Goal: Check status: Check status

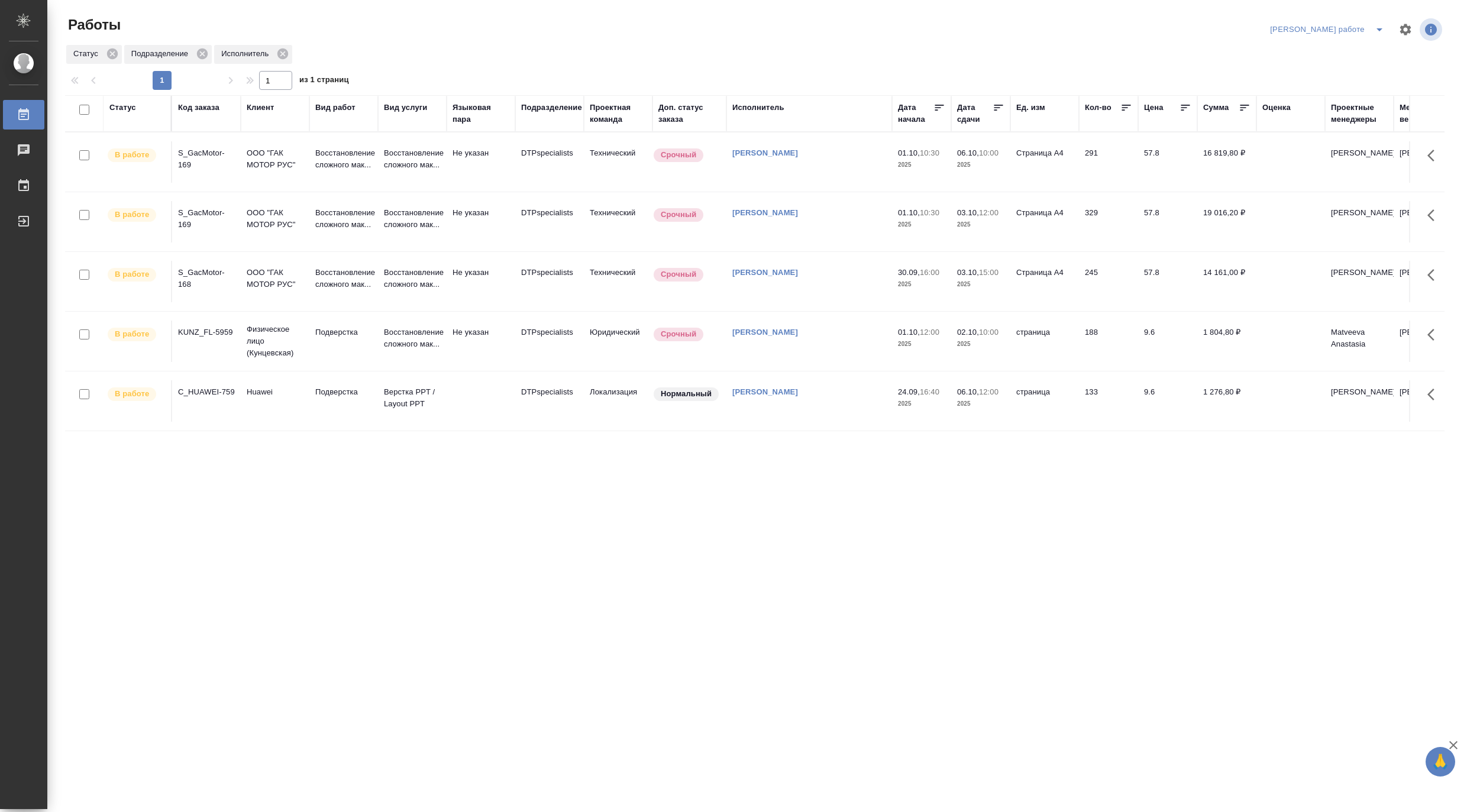
click at [1373, 25] on icon "split button" at bounding box center [1379, 29] width 14 height 14
click at [1328, 71] on li "[PERSON_NAME]" at bounding box center [1337, 72] width 107 height 19
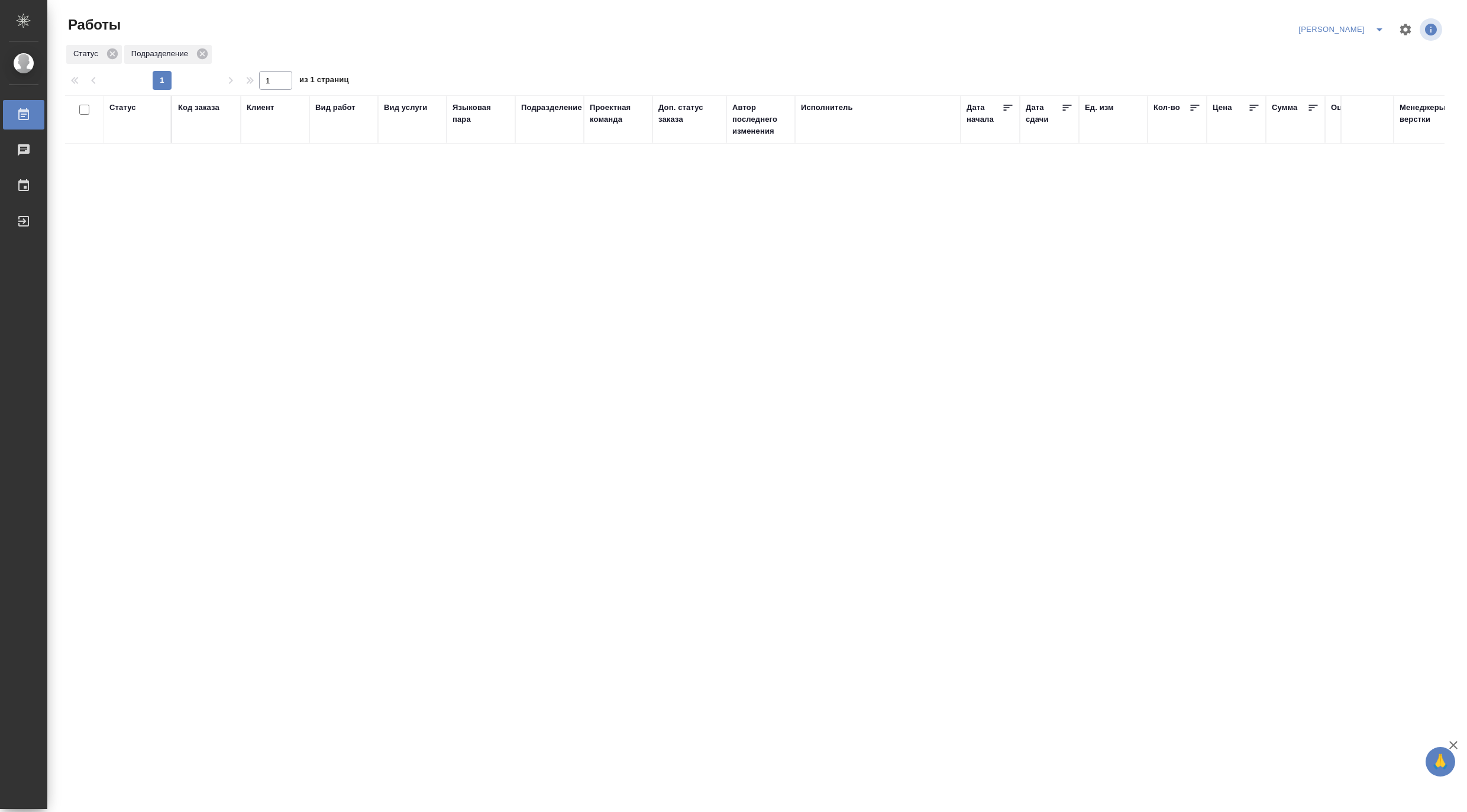
click at [1377, 28] on icon "split button" at bounding box center [1379, 29] width 6 height 3
click at [1341, 105] on li "Верстка и Дизайн" at bounding box center [1335, 110] width 114 height 19
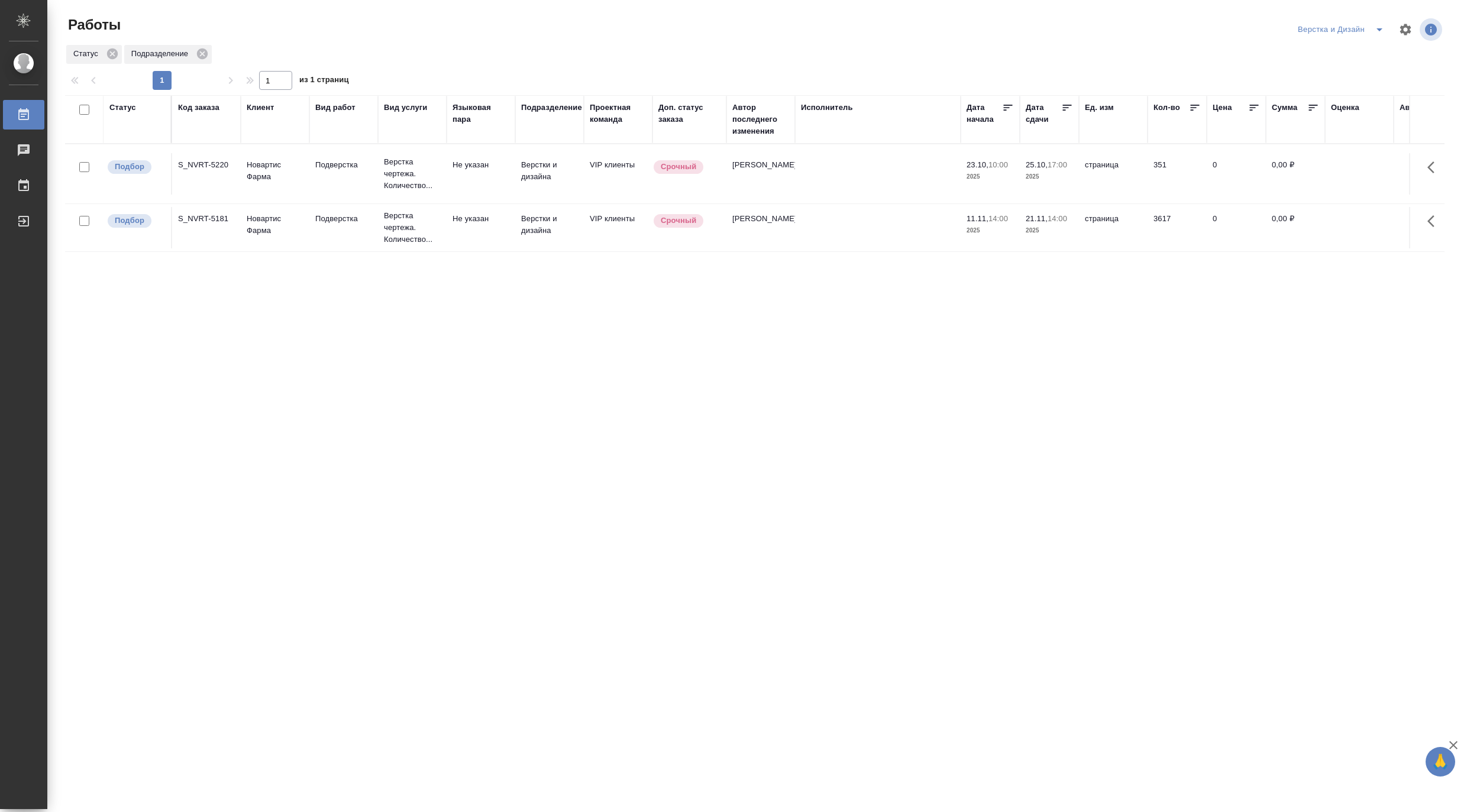
click at [1382, 21] on button "split button" at bounding box center [1379, 29] width 23 height 19
click at [1357, 88] on li "[PERSON_NAME]" at bounding box center [1347, 91] width 114 height 19
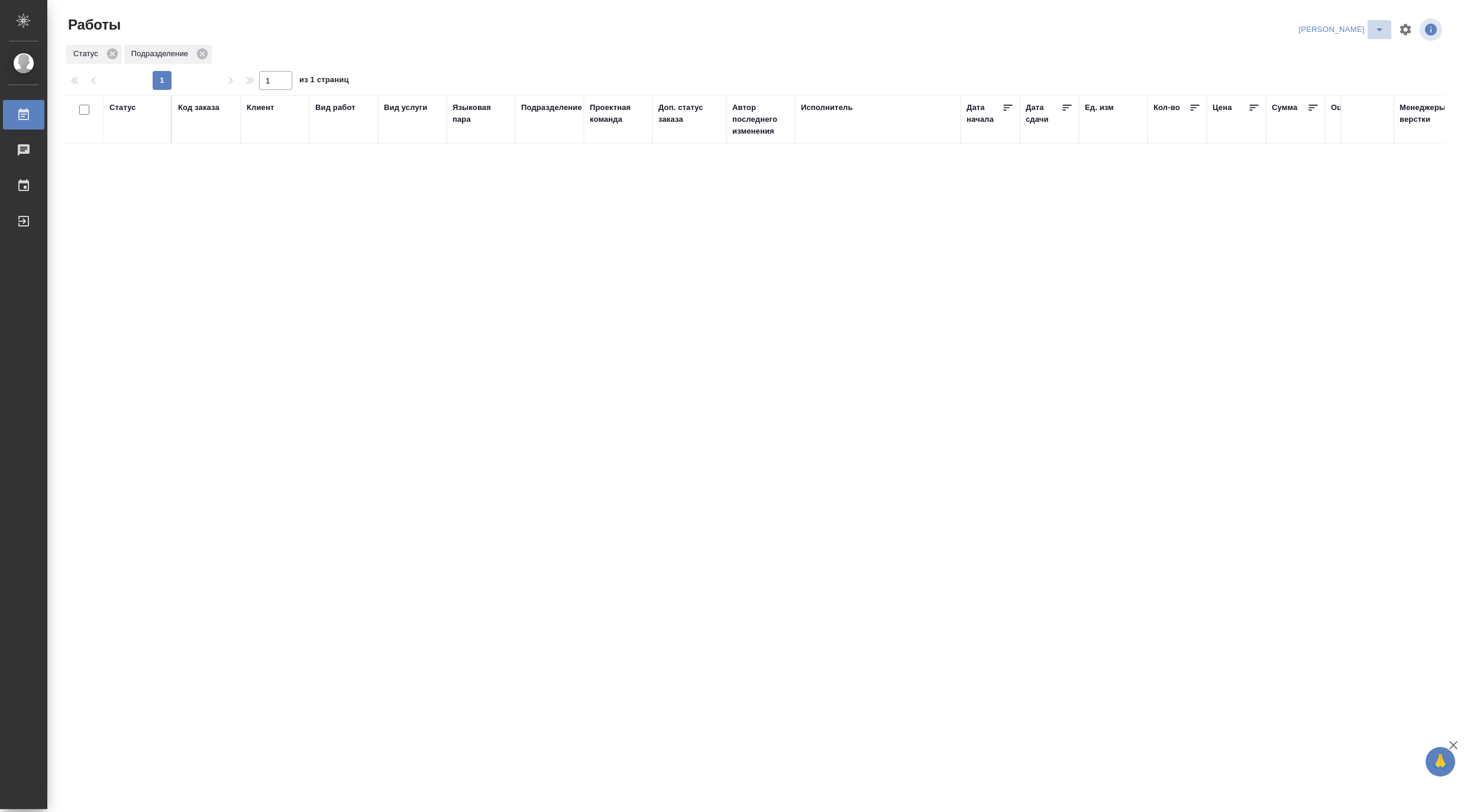
click at [1379, 24] on icon "split button" at bounding box center [1379, 29] width 14 height 14
click at [1331, 132] on li "DTPLight" at bounding box center [1335, 129] width 114 height 19
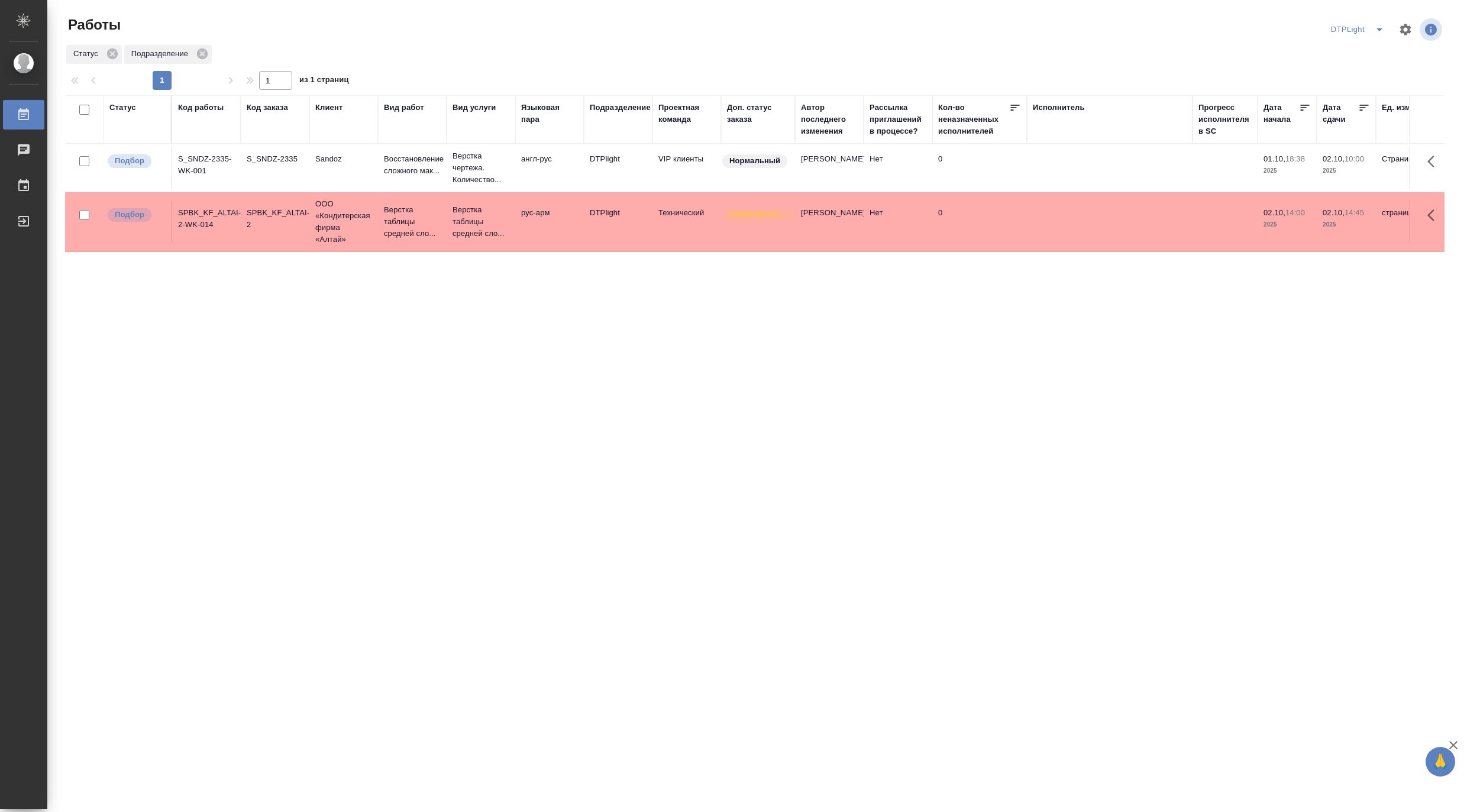
click at [1378, 25] on icon "split button" at bounding box center [1379, 29] width 14 height 14
click at [1365, 126] on li "Верстка и Дизайн" at bounding box center [1365, 129] width 114 height 19
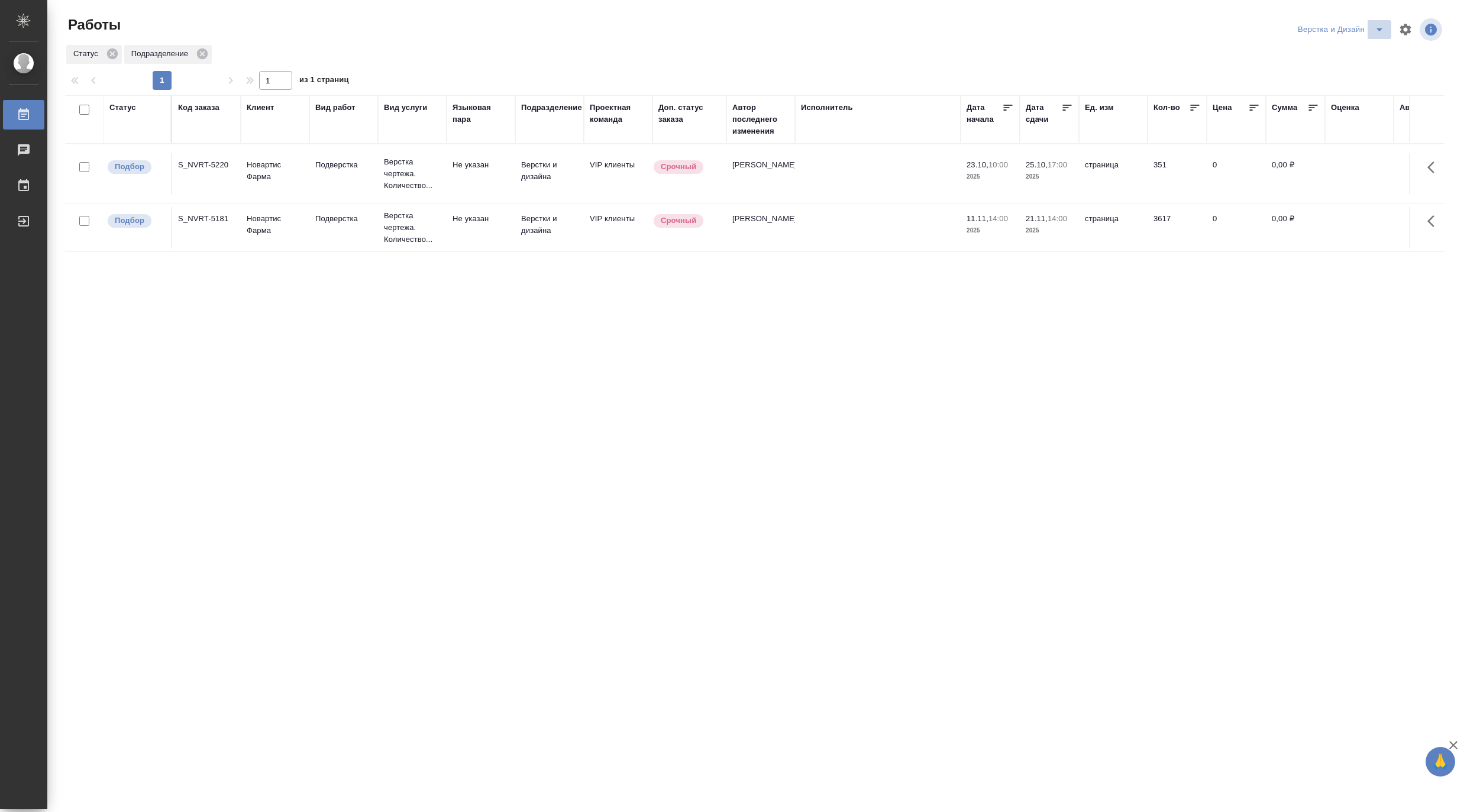
click at [1376, 27] on icon "split button" at bounding box center [1379, 29] width 14 height 14
click at [1341, 85] on li "[PERSON_NAME]" at bounding box center [1347, 91] width 114 height 19
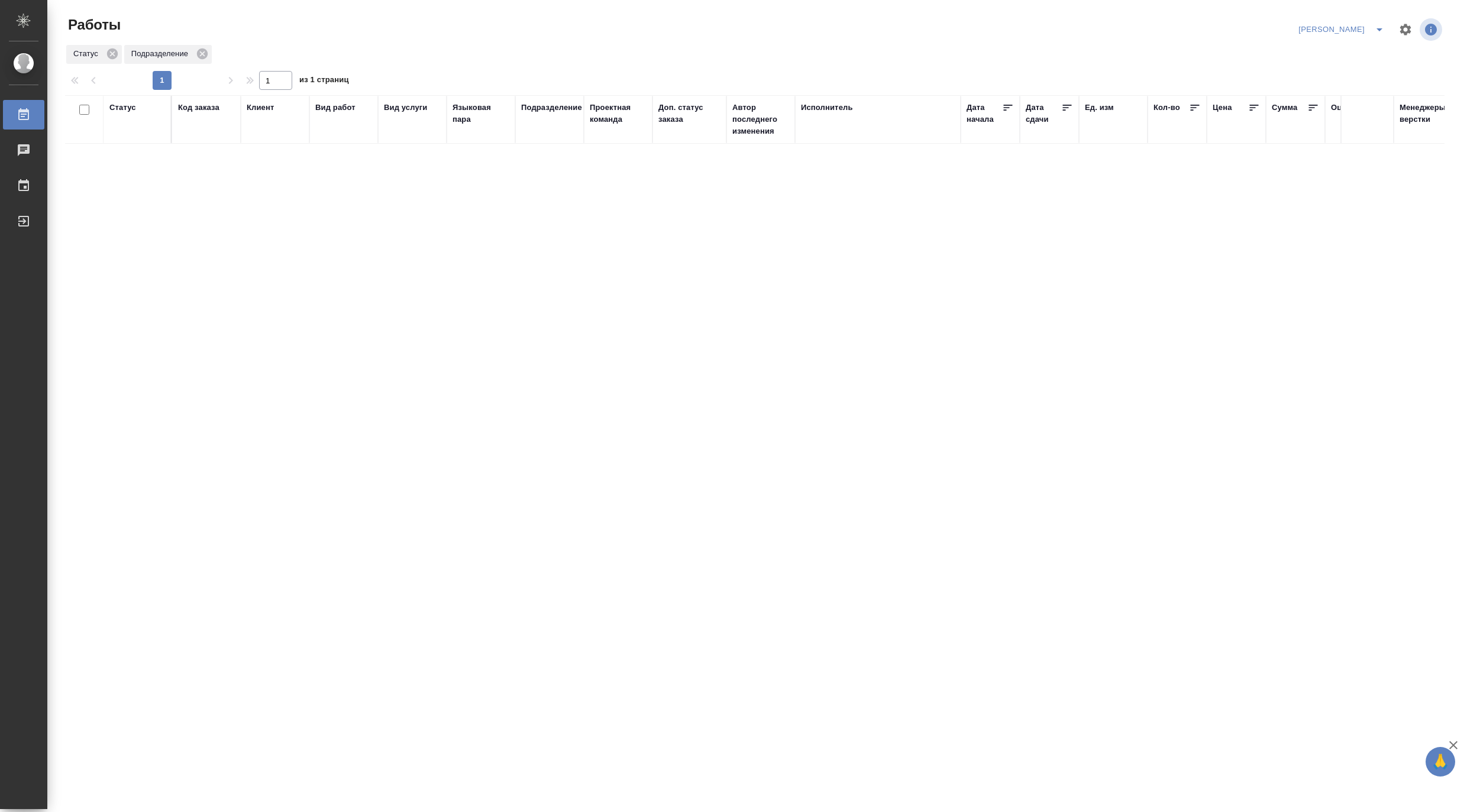
click at [195, 109] on div "Код заказа" at bounding box center [199, 108] width 41 height 12
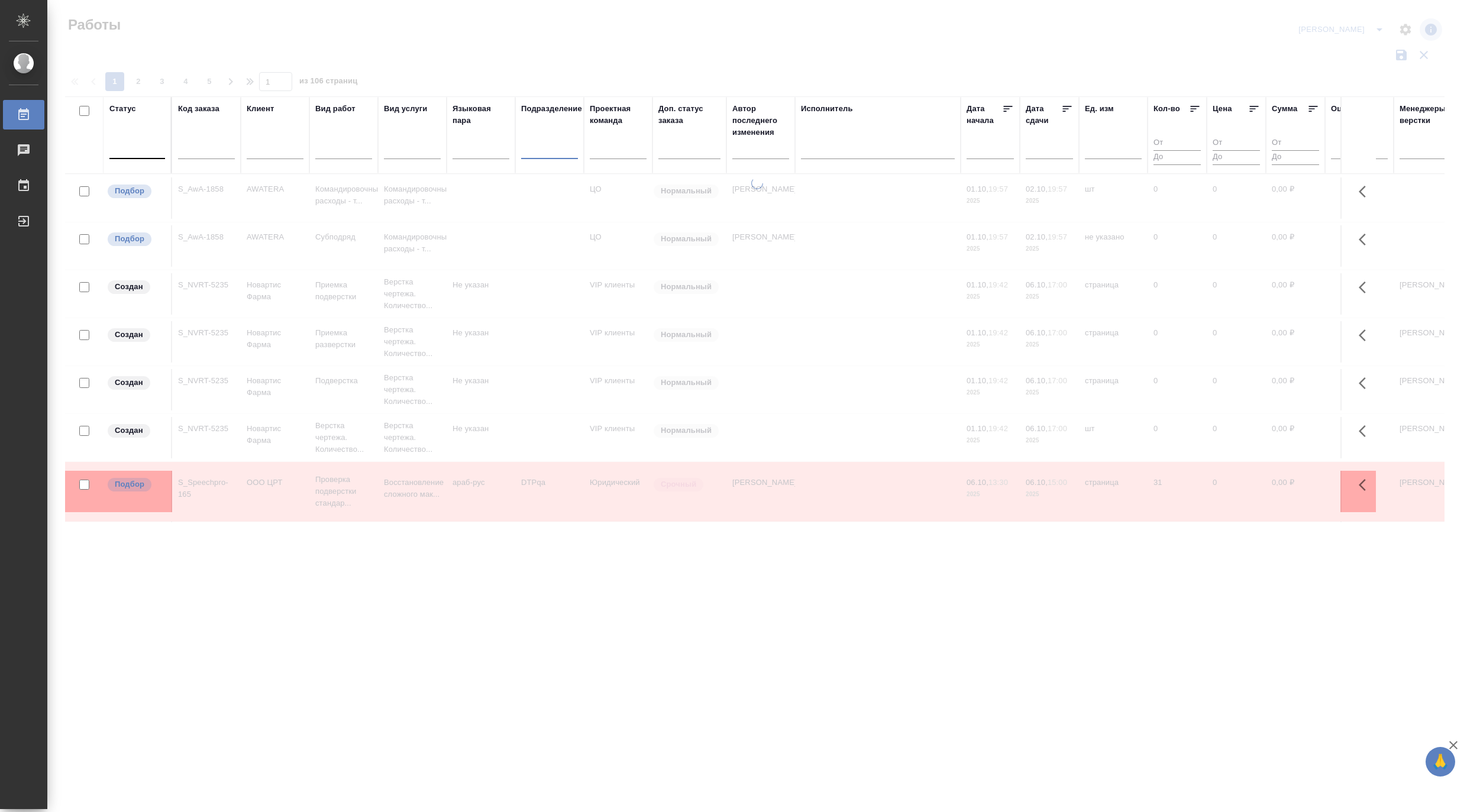
click at [191, 146] on input "text" at bounding box center [206, 152] width 57 height 15
paste input "S_T-OP-C-25268"
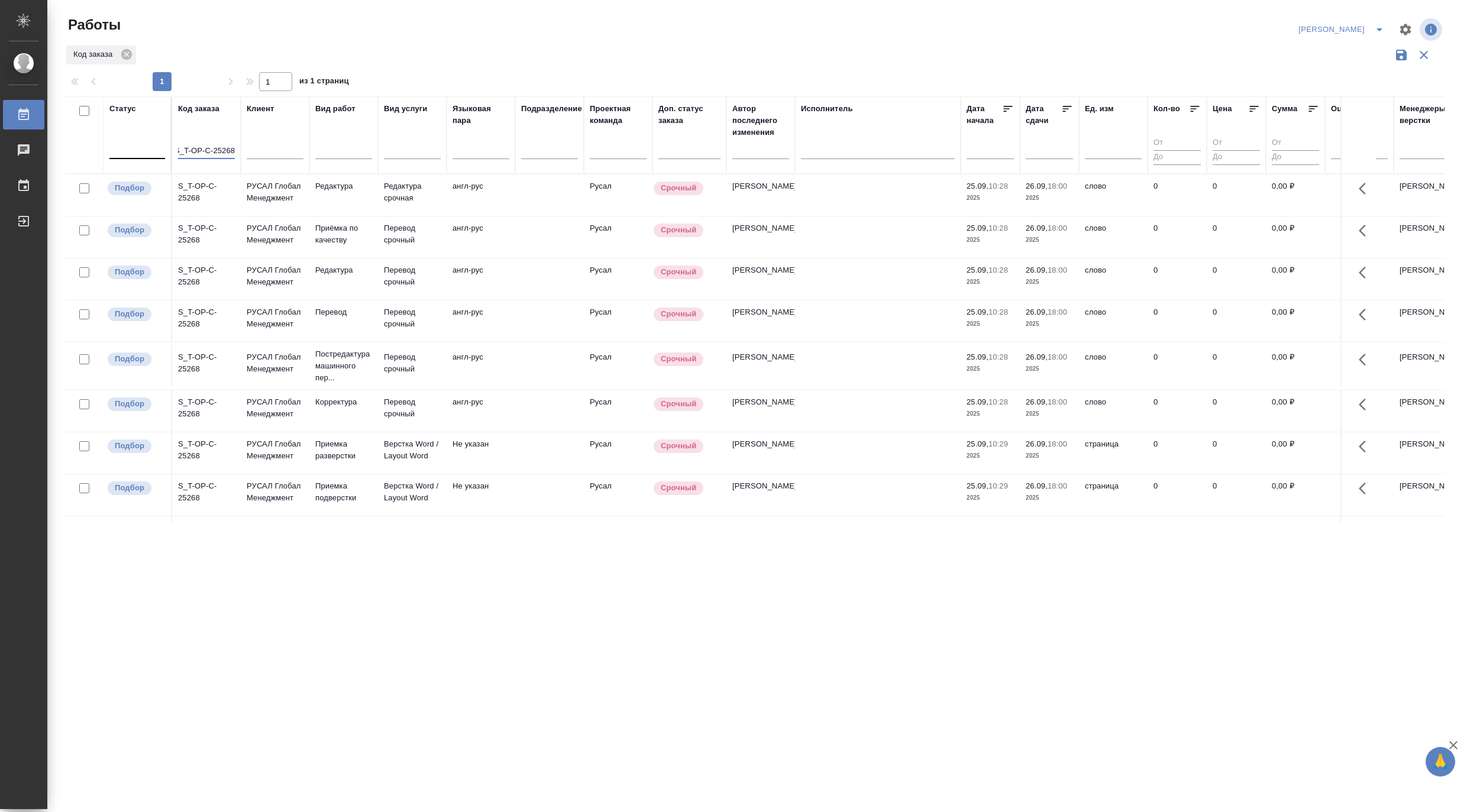
type input "S_T-OP-C-25268"
click at [274, 246] on p "РУСАЛ Глобал Менеджмент" at bounding box center [275, 234] width 57 height 23
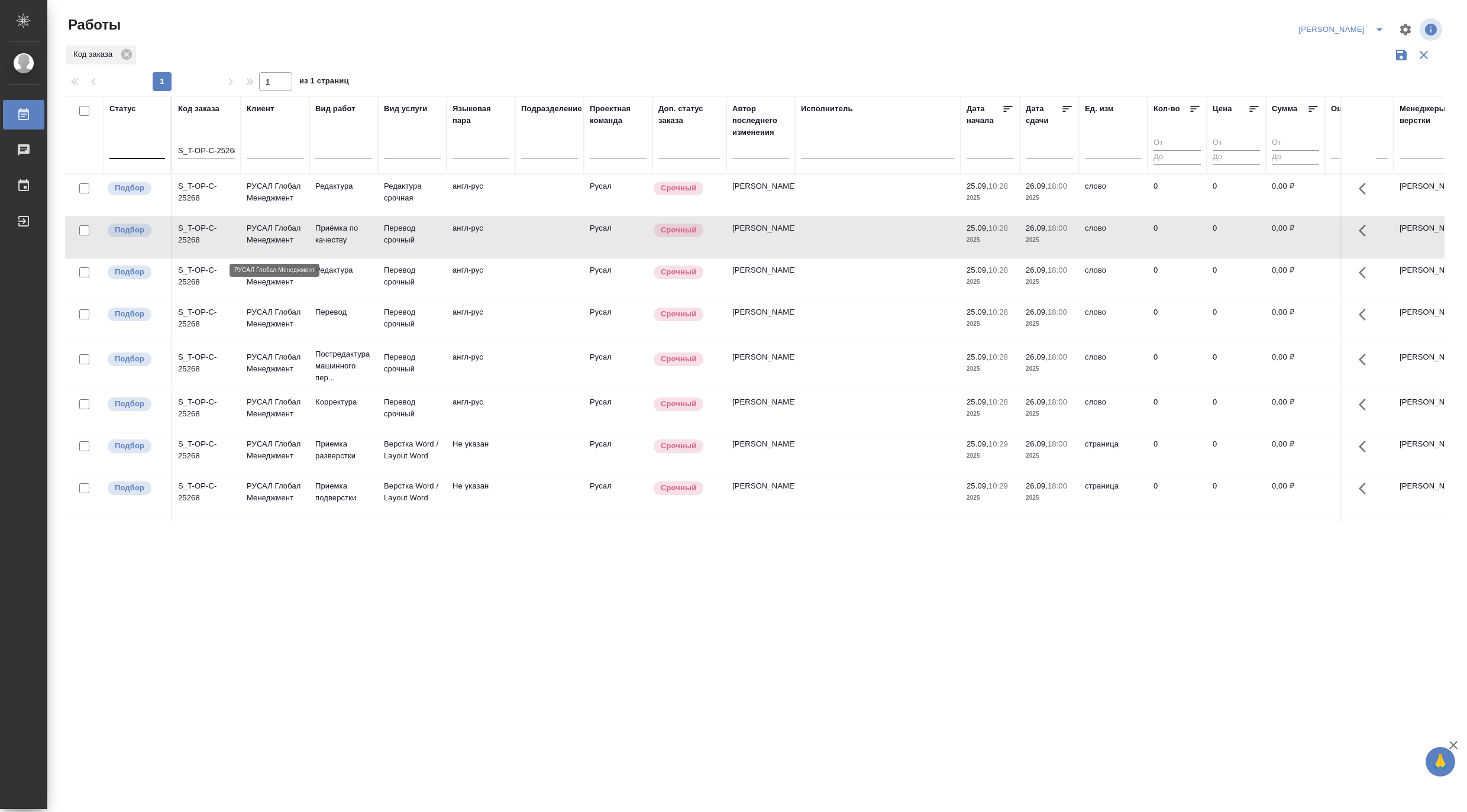
click at [274, 246] on p "РУСАЛ Глобал Менеджмент" at bounding box center [275, 234] width 57 height 23
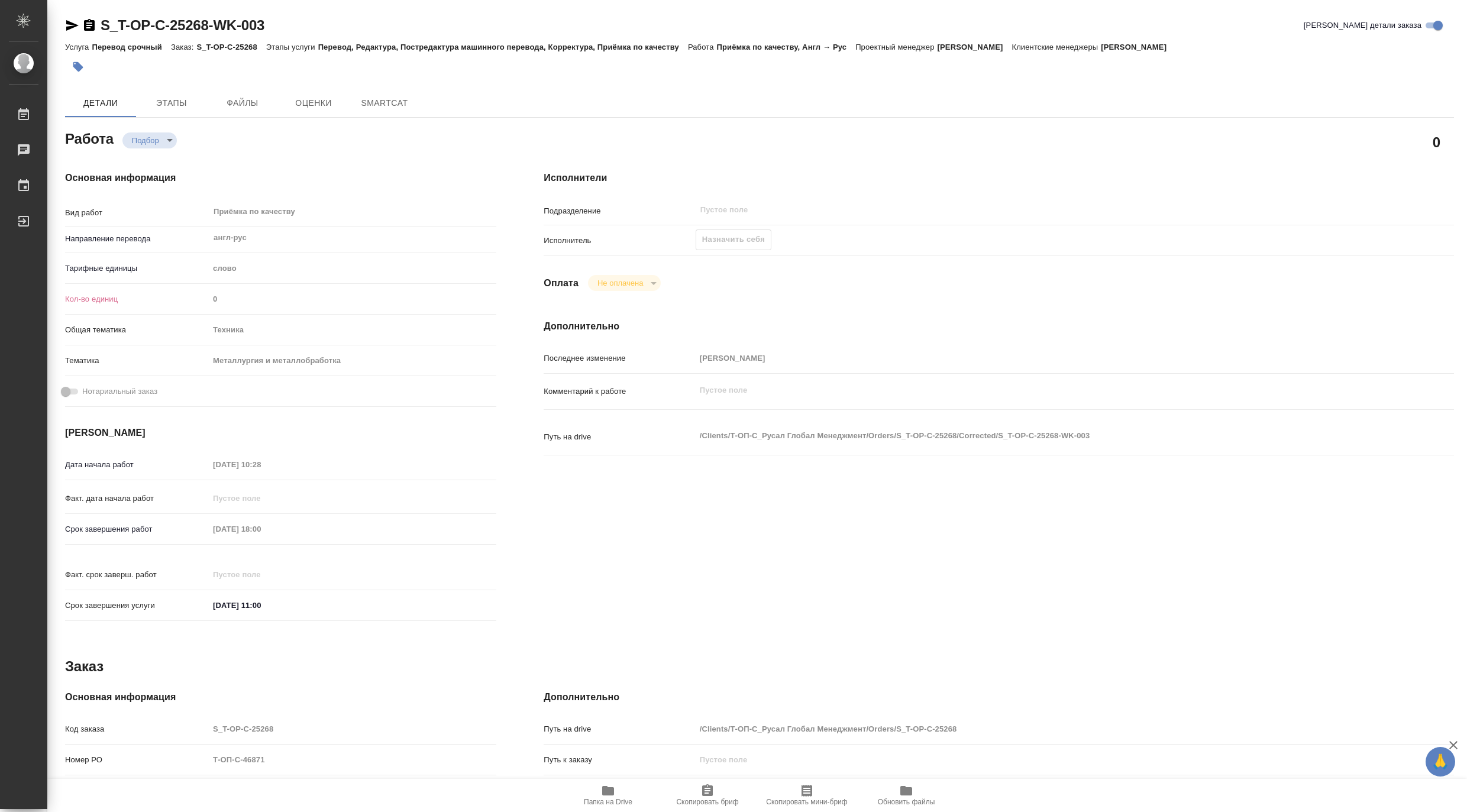
type textarea "x"
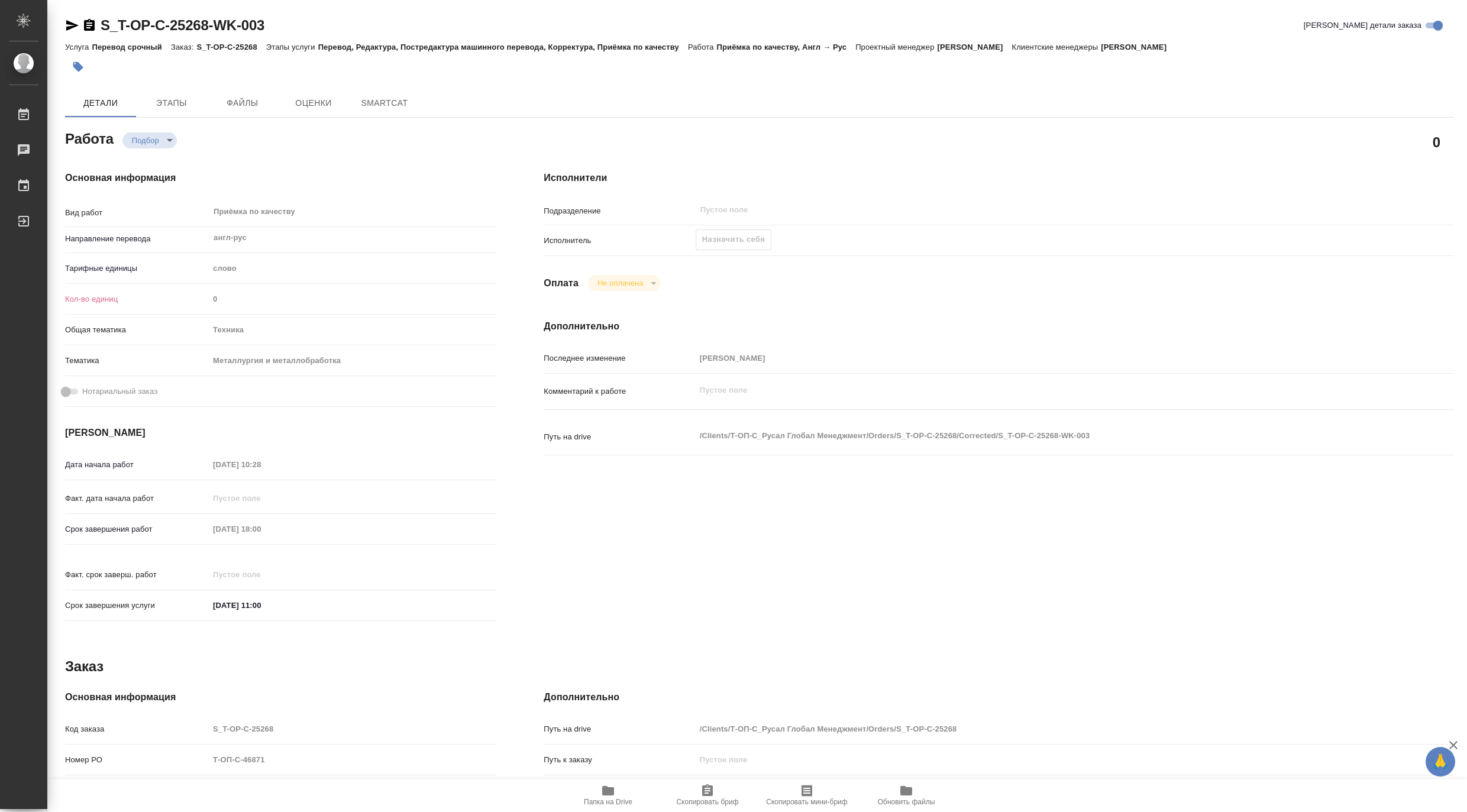
type textarea "x"
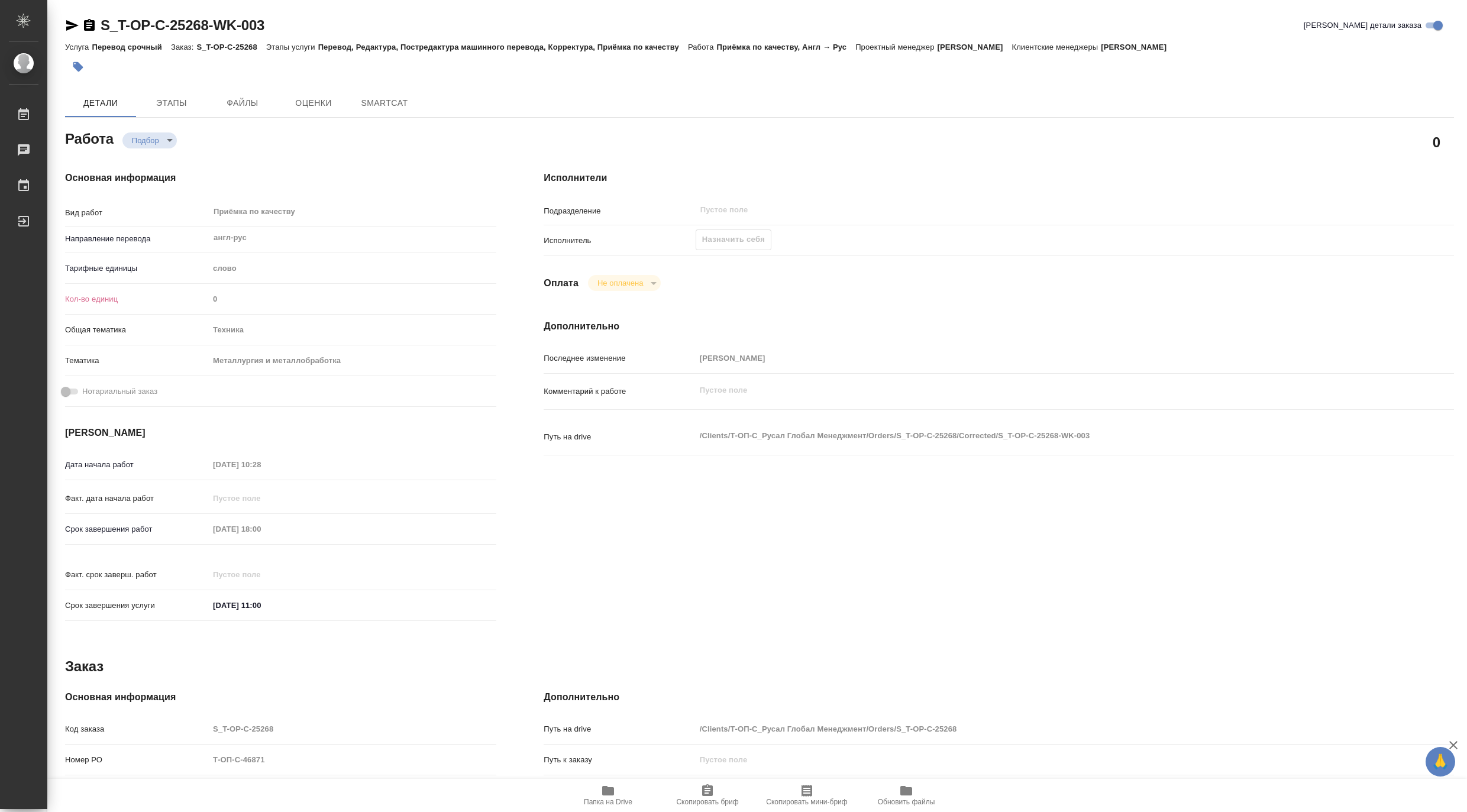
type textarea "x"
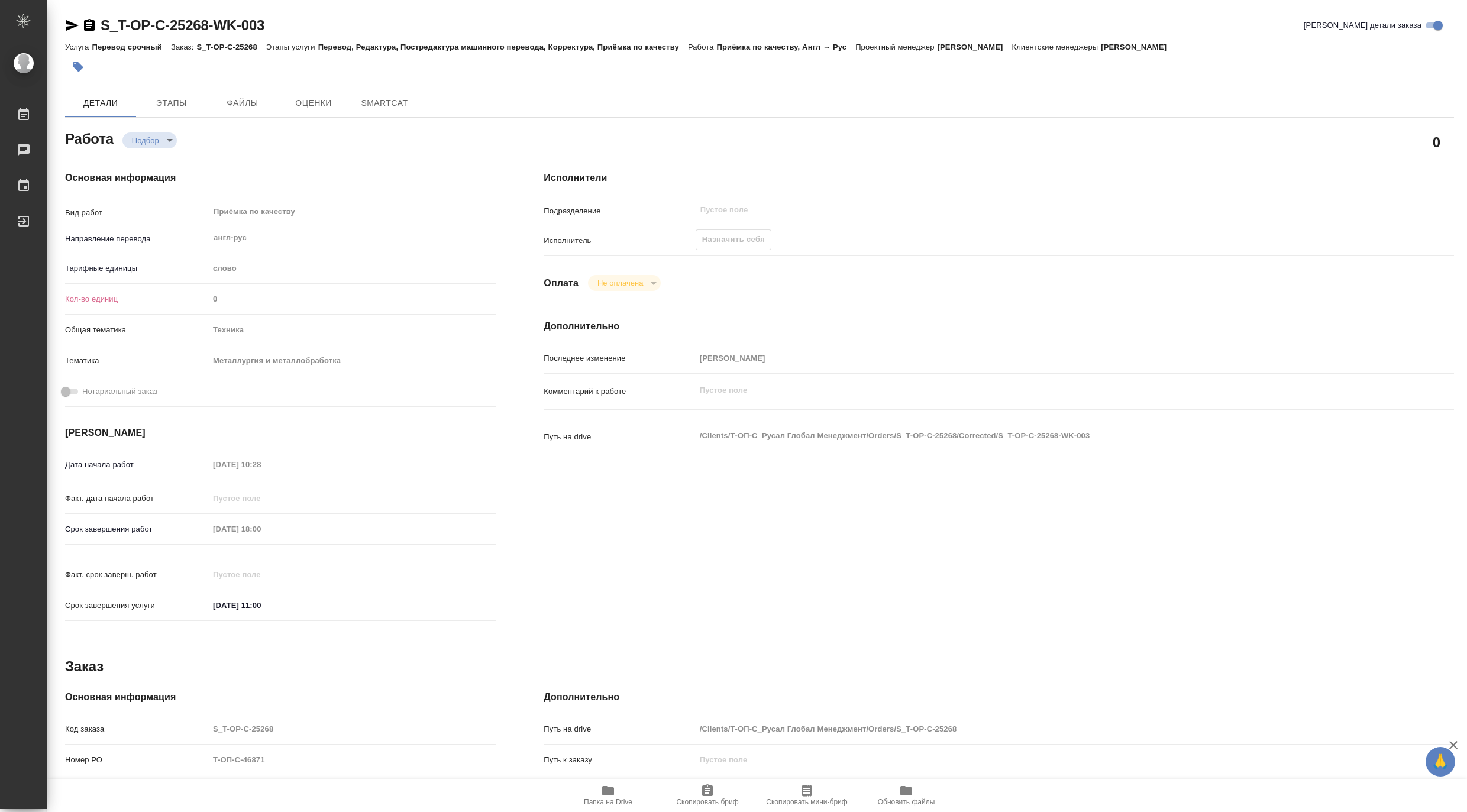
type textarea "x"
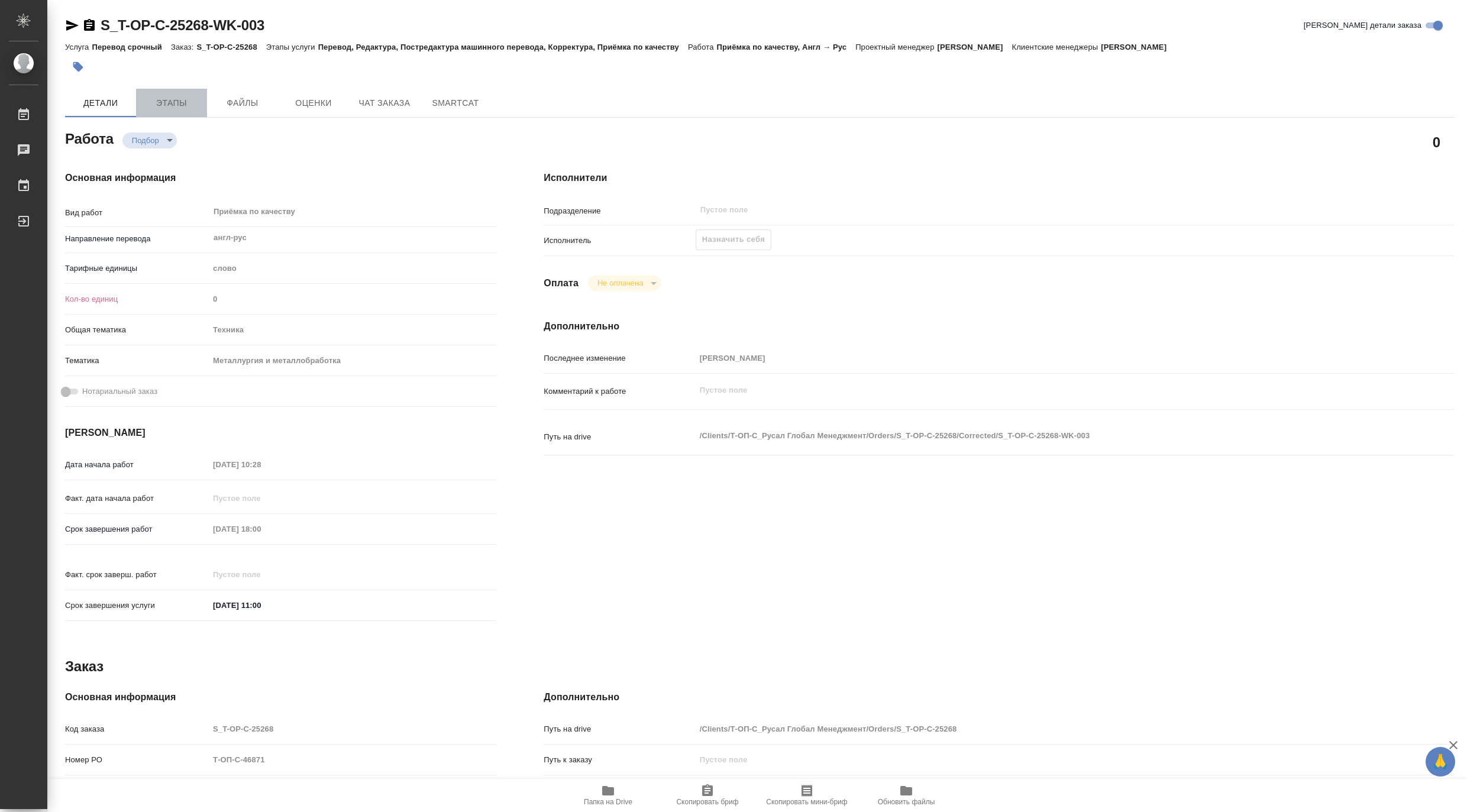
click at [170, 95] on button "Этапы" at bounding box center [171, 103] width 71 height 28
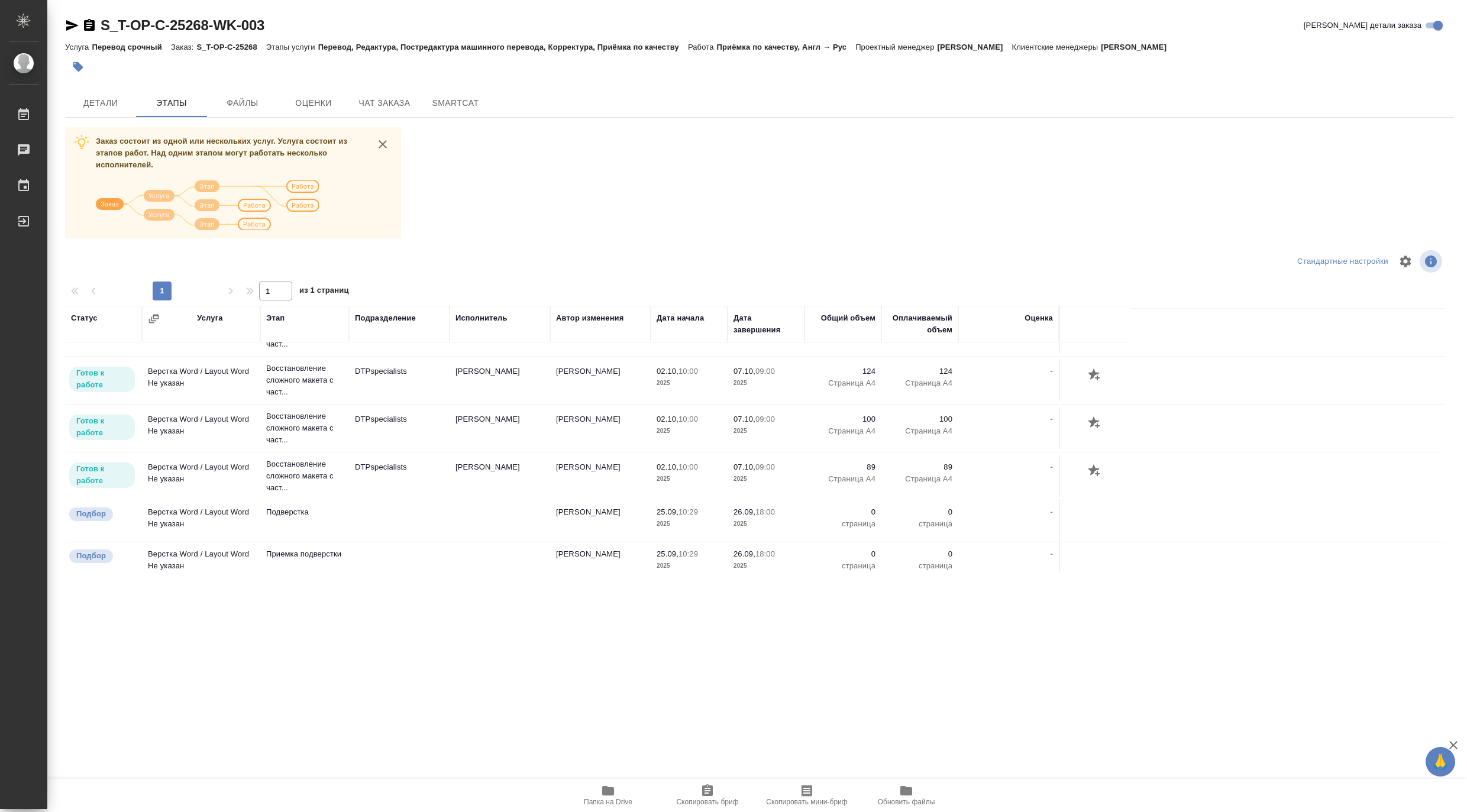
scroll to position [1, 0]
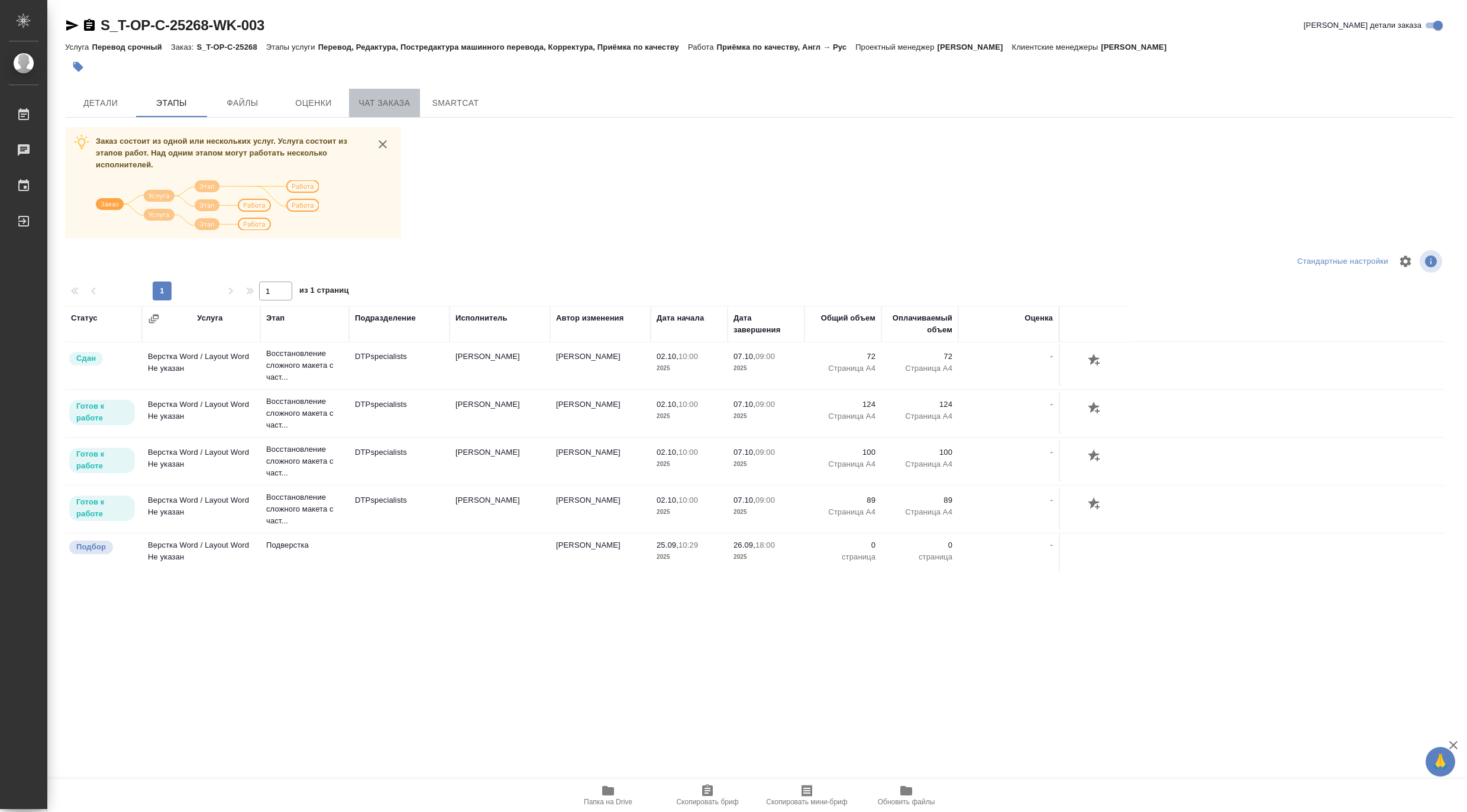
click at [384, 100] on span "Чат заказа" at bounding box center [384, 103] width 57 height 15
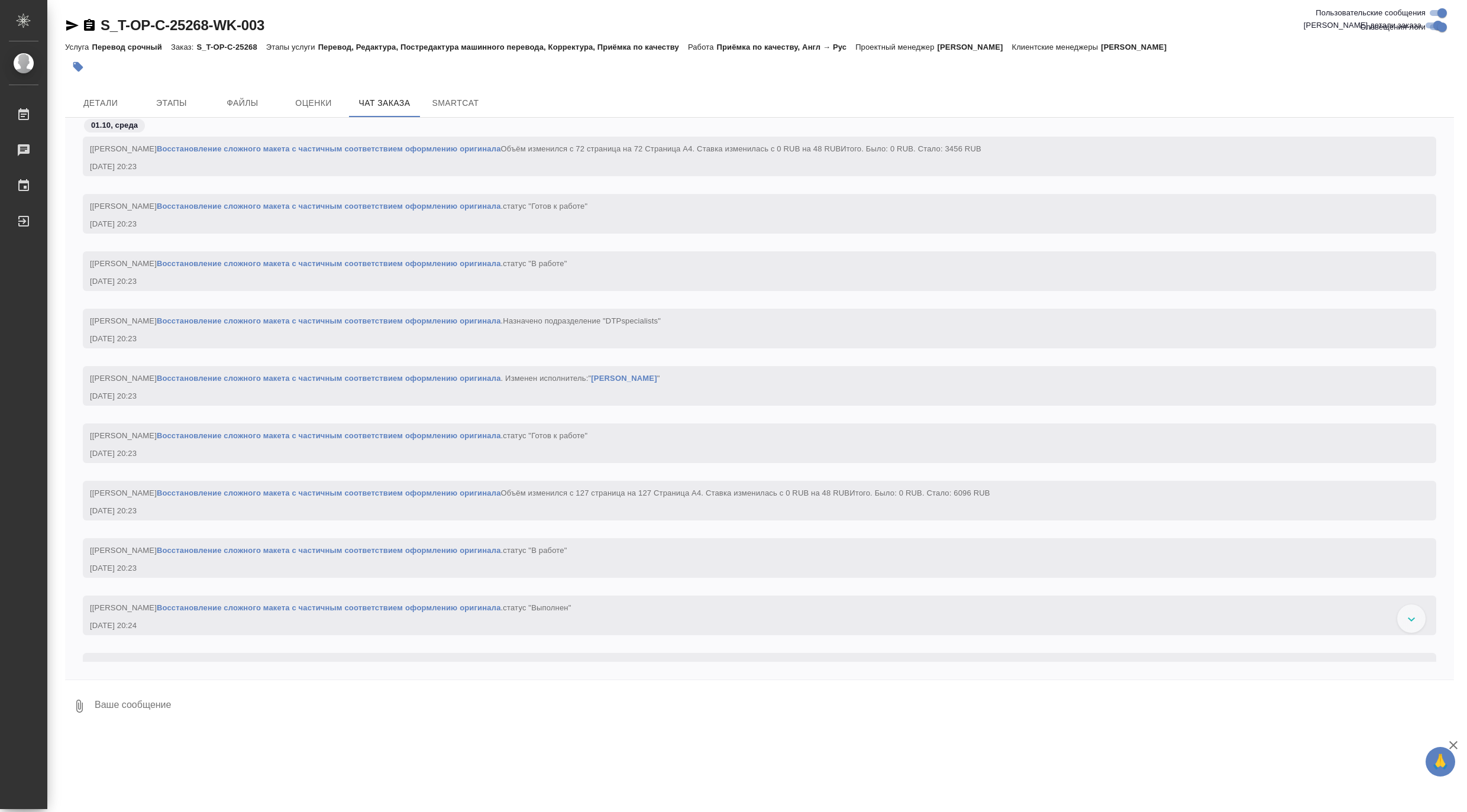
scroll to position [5485, 0]
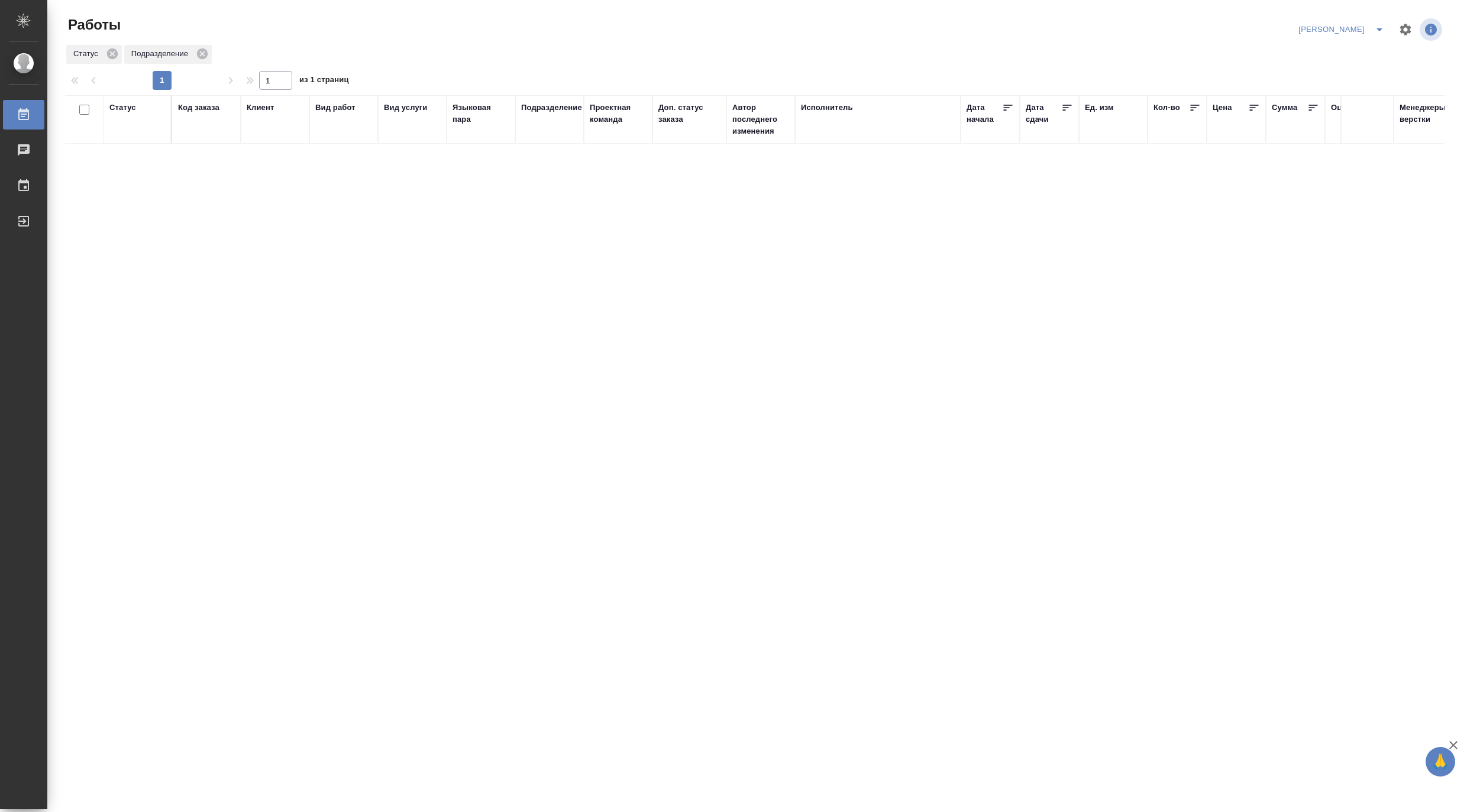
click at [1379, 24] on icon "split button" at bounding box center [1379, 29] width 14 height 14
click at [191, 98] on th "Код заказа" at bounding box center [206, 119] width 69 height 49
click at [193, 107] on div "Код заказа" at bounding box center [199, 108] width 41 height 12
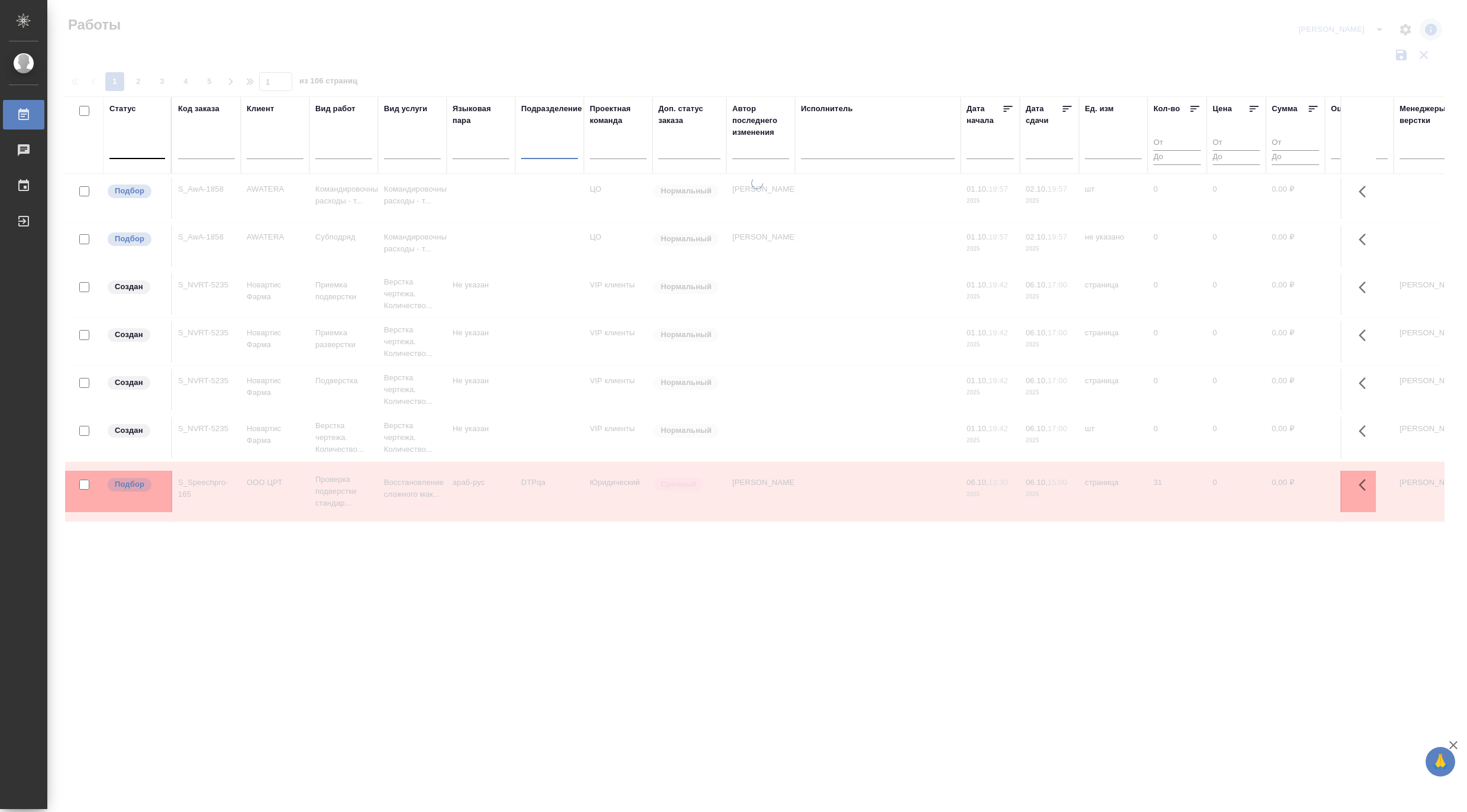
click at [219, 148] on input "text" at bounding box center [206, 152] width 57 height 15
paste input "S_T-OP-C-25268"
type input "S_T-OP-C-25268"
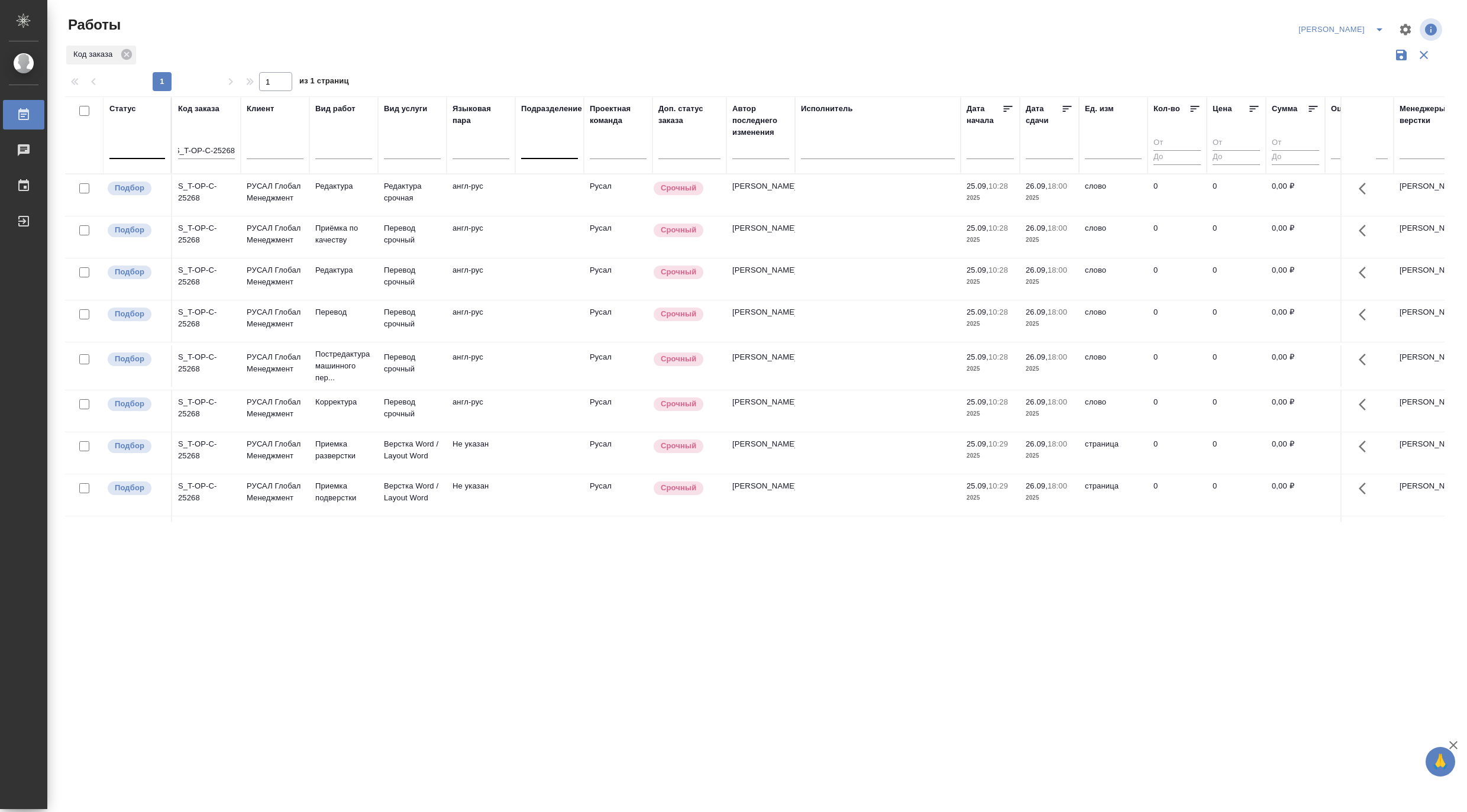
scroll to position [0, 0]
click at [281, 244] on p "РУСАЛ Глобал Менеджмент" at bounding box center [275, 234] width 57 height 23
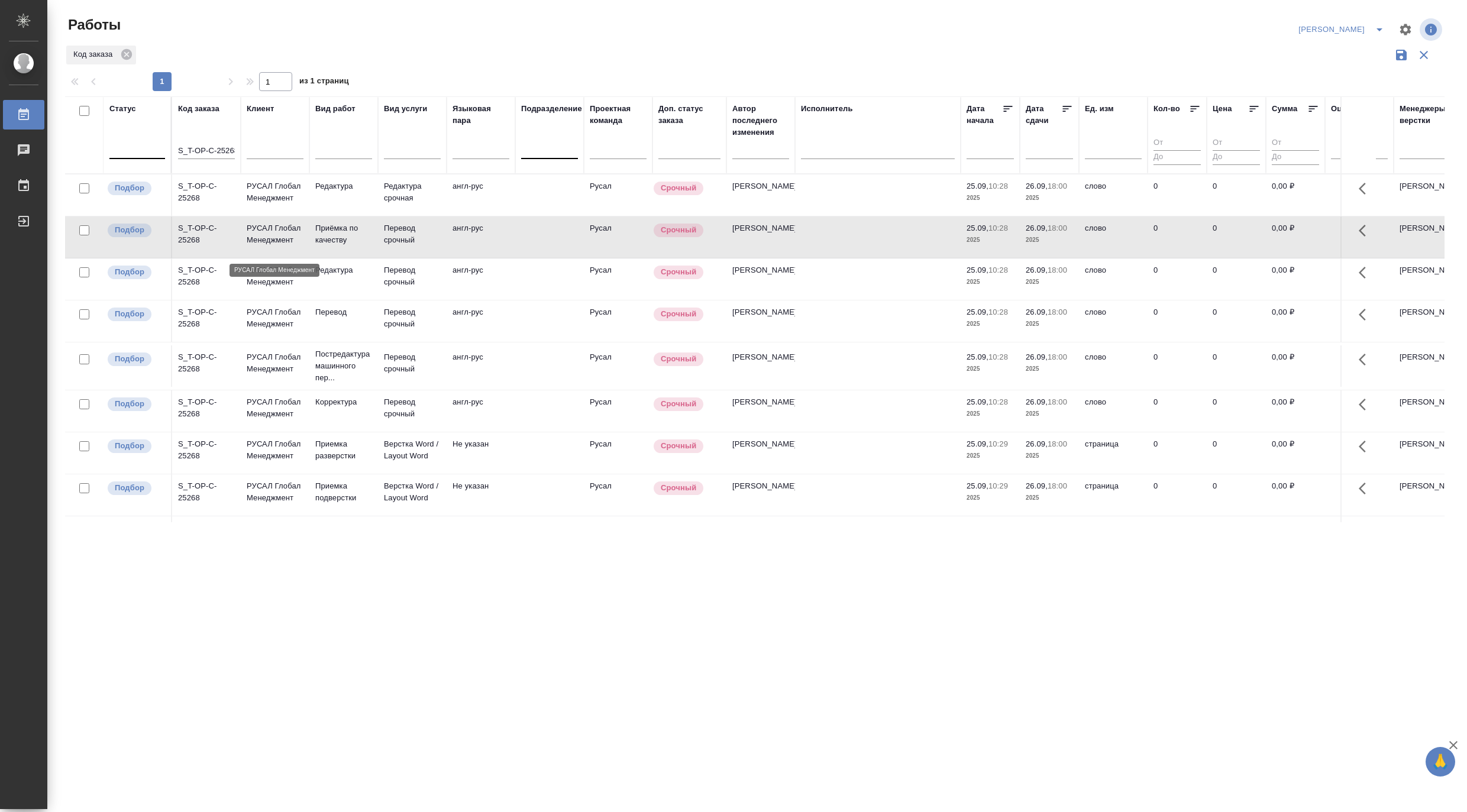
click at [281, 244] on p "РУСАЛ Глобал Менеджмент" at bounding box center [275, 234] width 57 height 23
click at [1382, 25] on icon "split button" at bounding box center [1379, 29] width 14 height 14
click at [1356, 53] on li "[PERSON_NAME] работе" at bounding box center [1335, 53] width 114 height 19
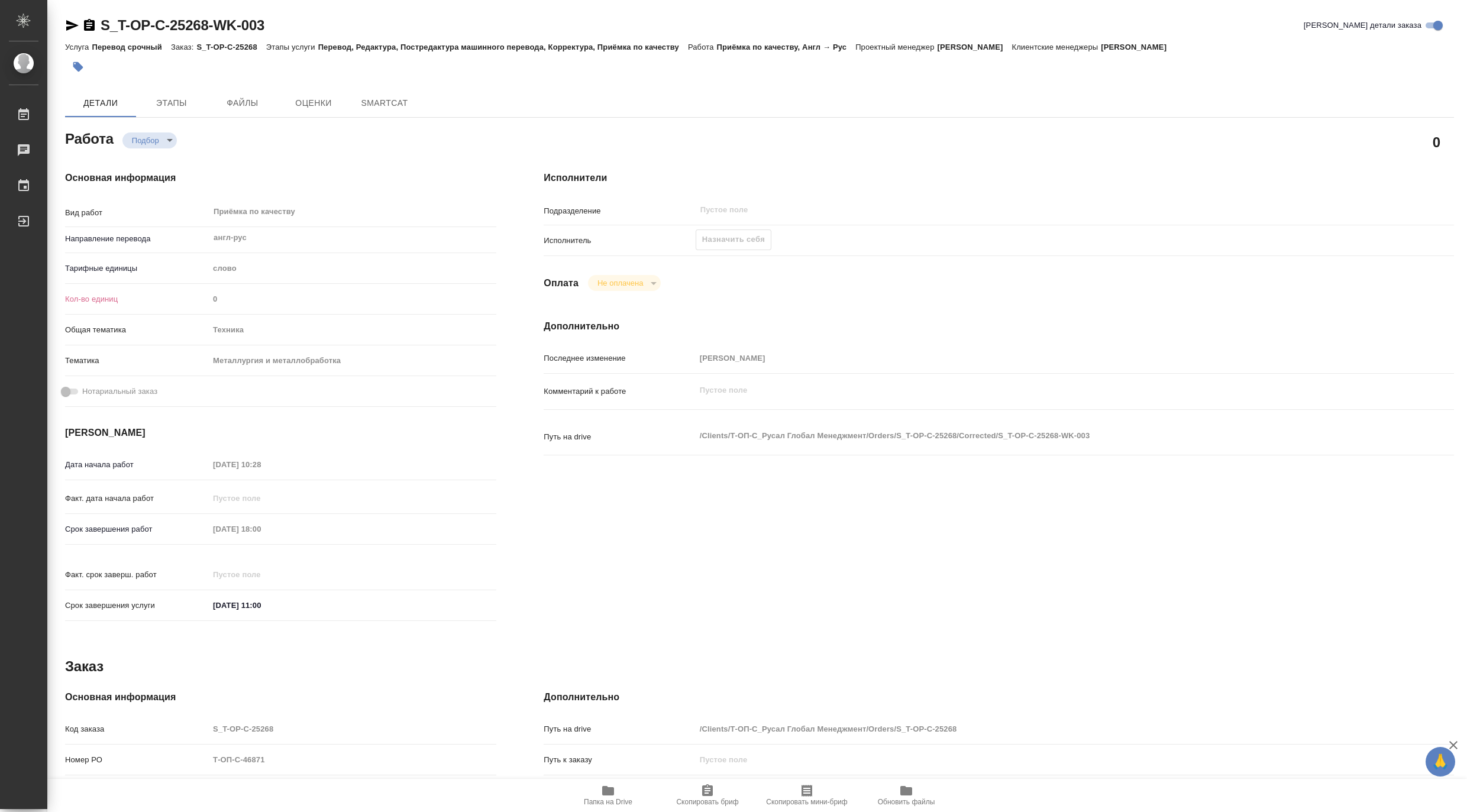
type textarea "x"
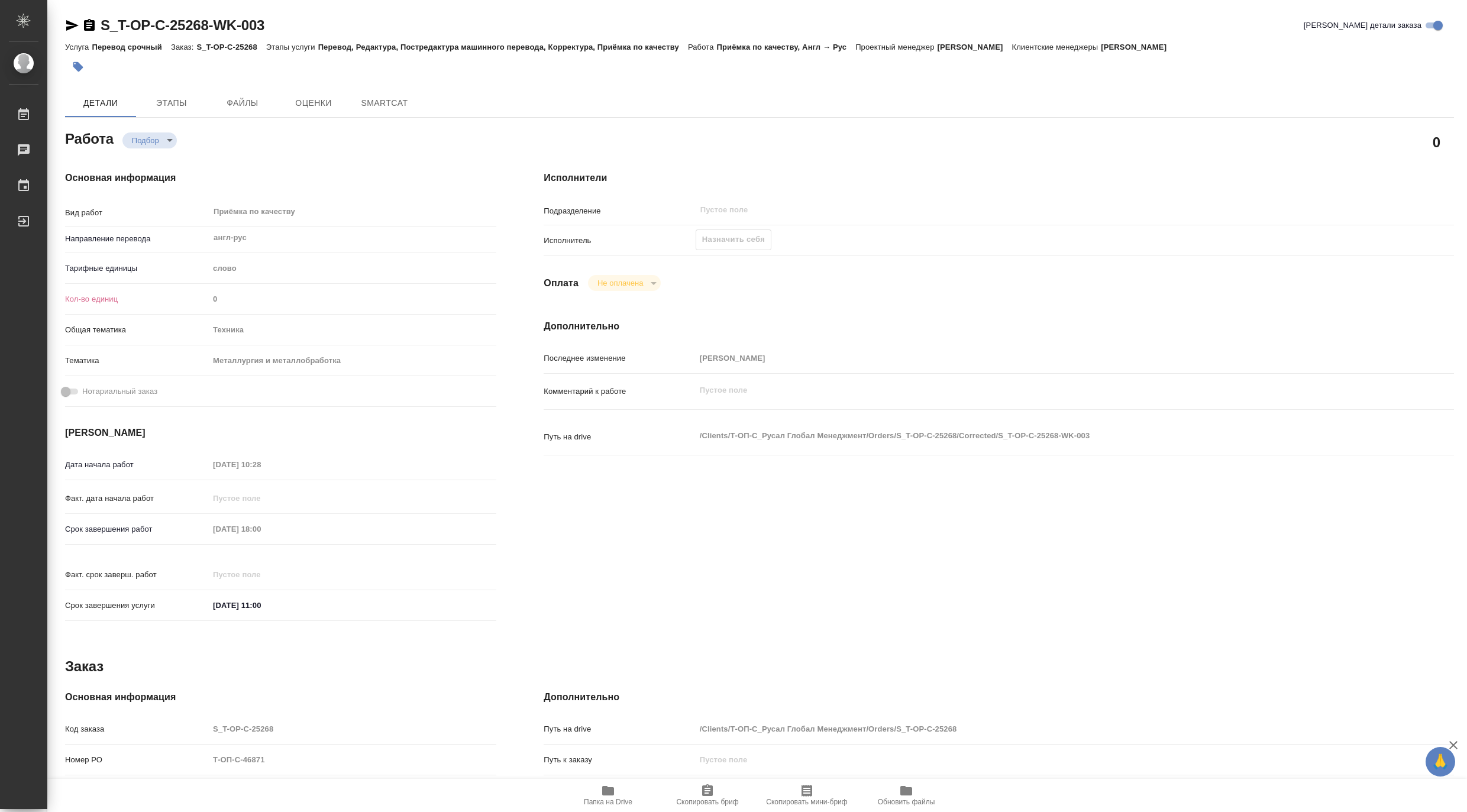
type textarea "x"
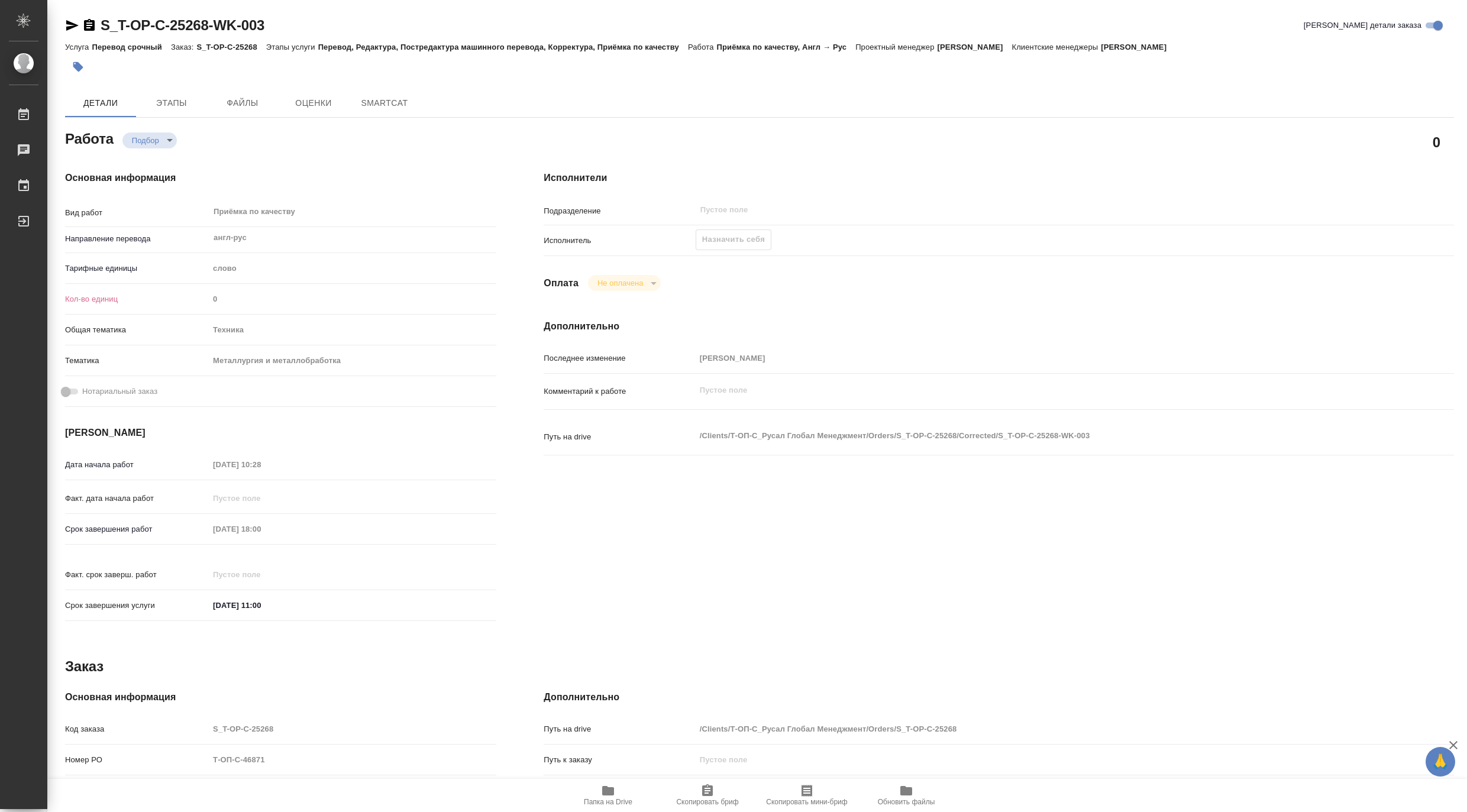
type textarea "x"
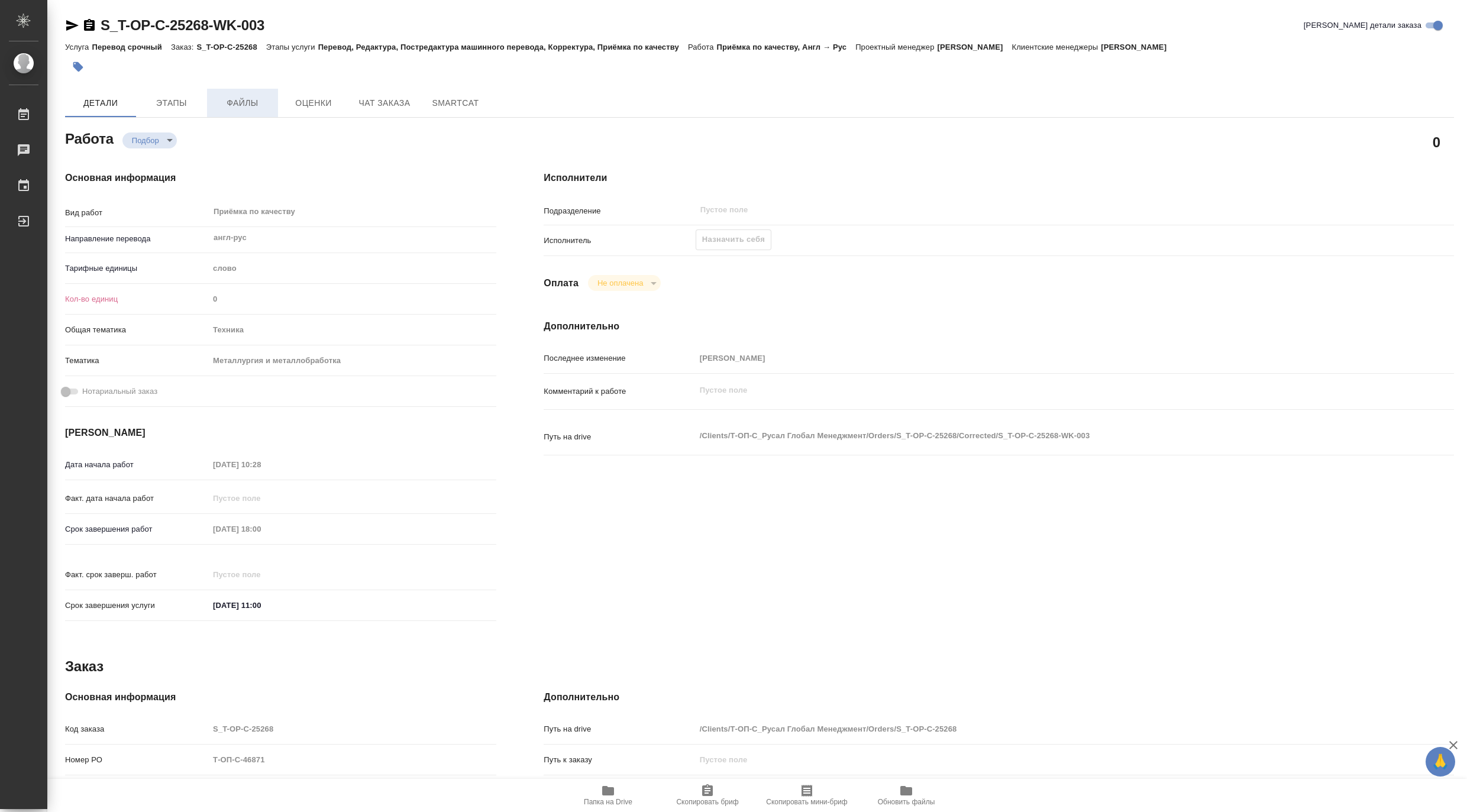
type textarea "x"
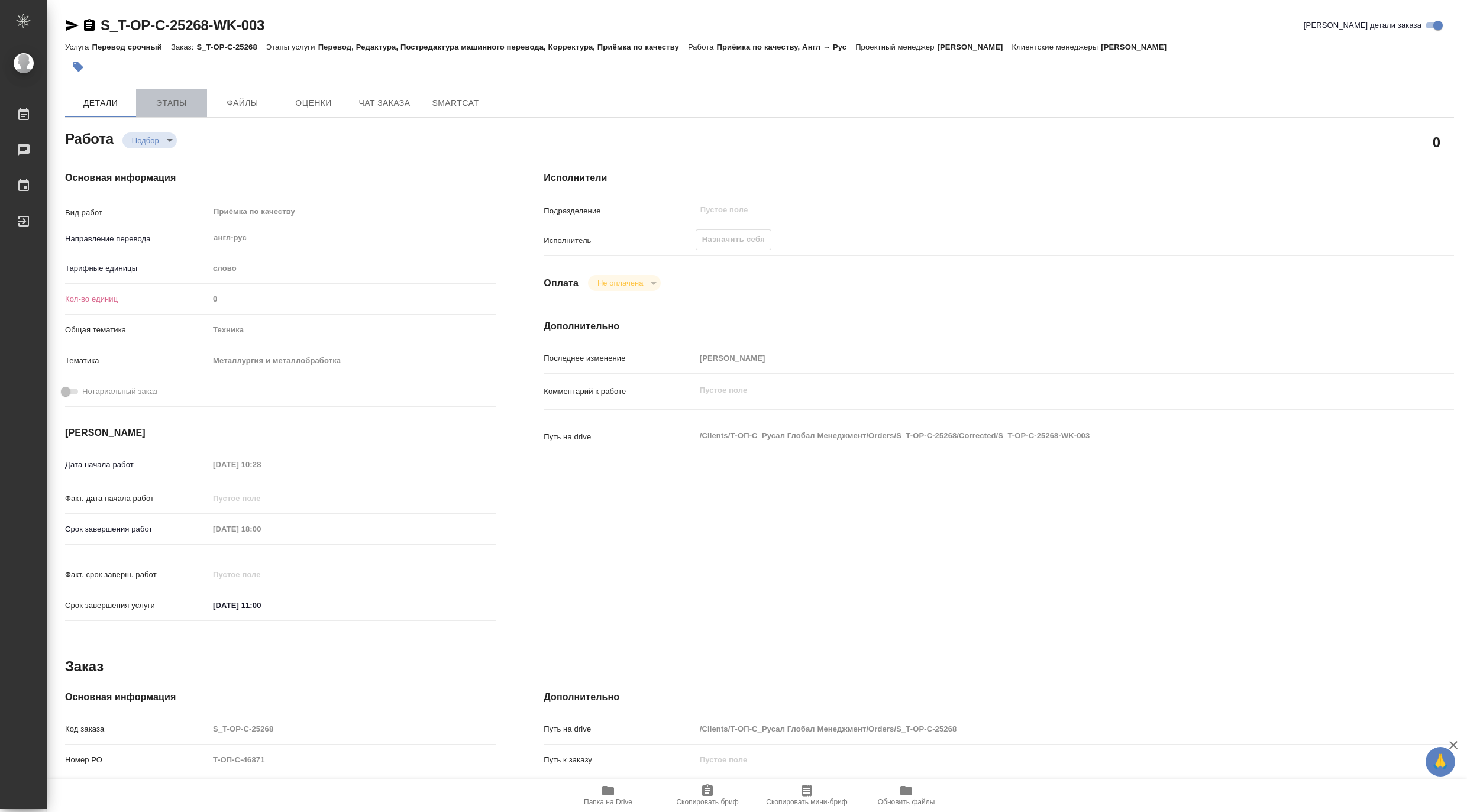
click at [175, 100] on span "Этапы" at bounding box center [171, 103] width 57 height 15
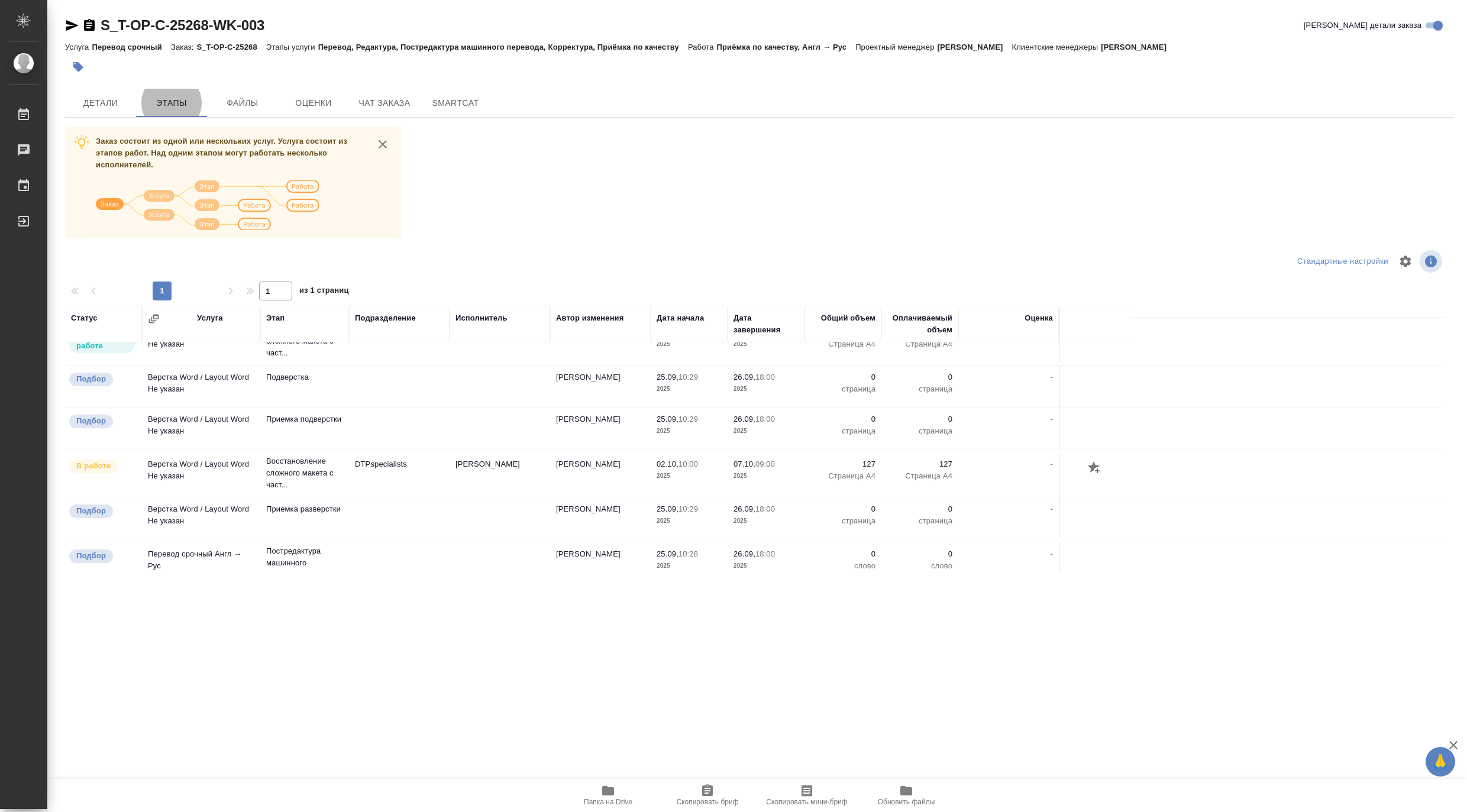
scroll to position [1, 0]
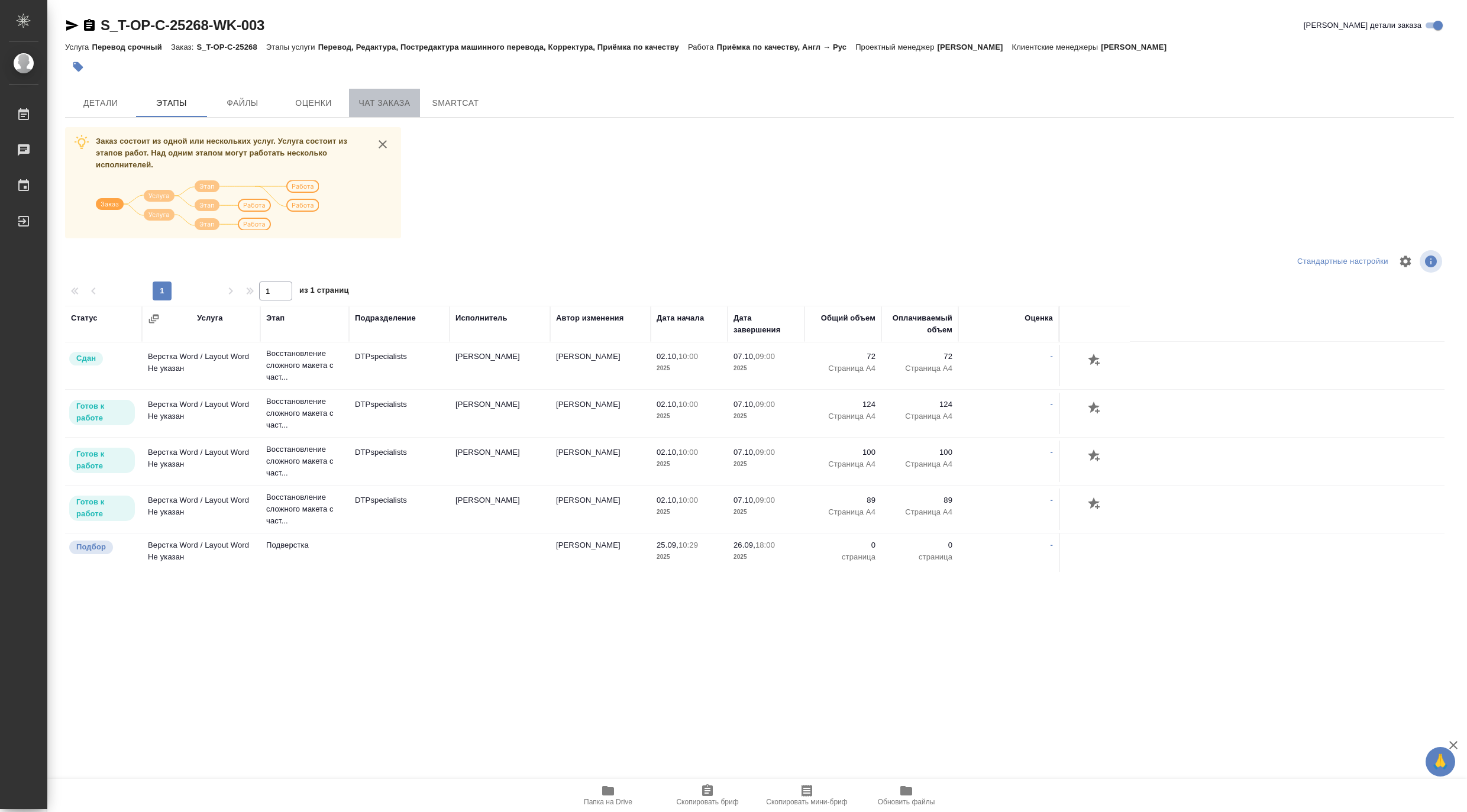
click at [374, 102] on span "Чат заказа" at bounding box center [384, 103] width 57 height 15
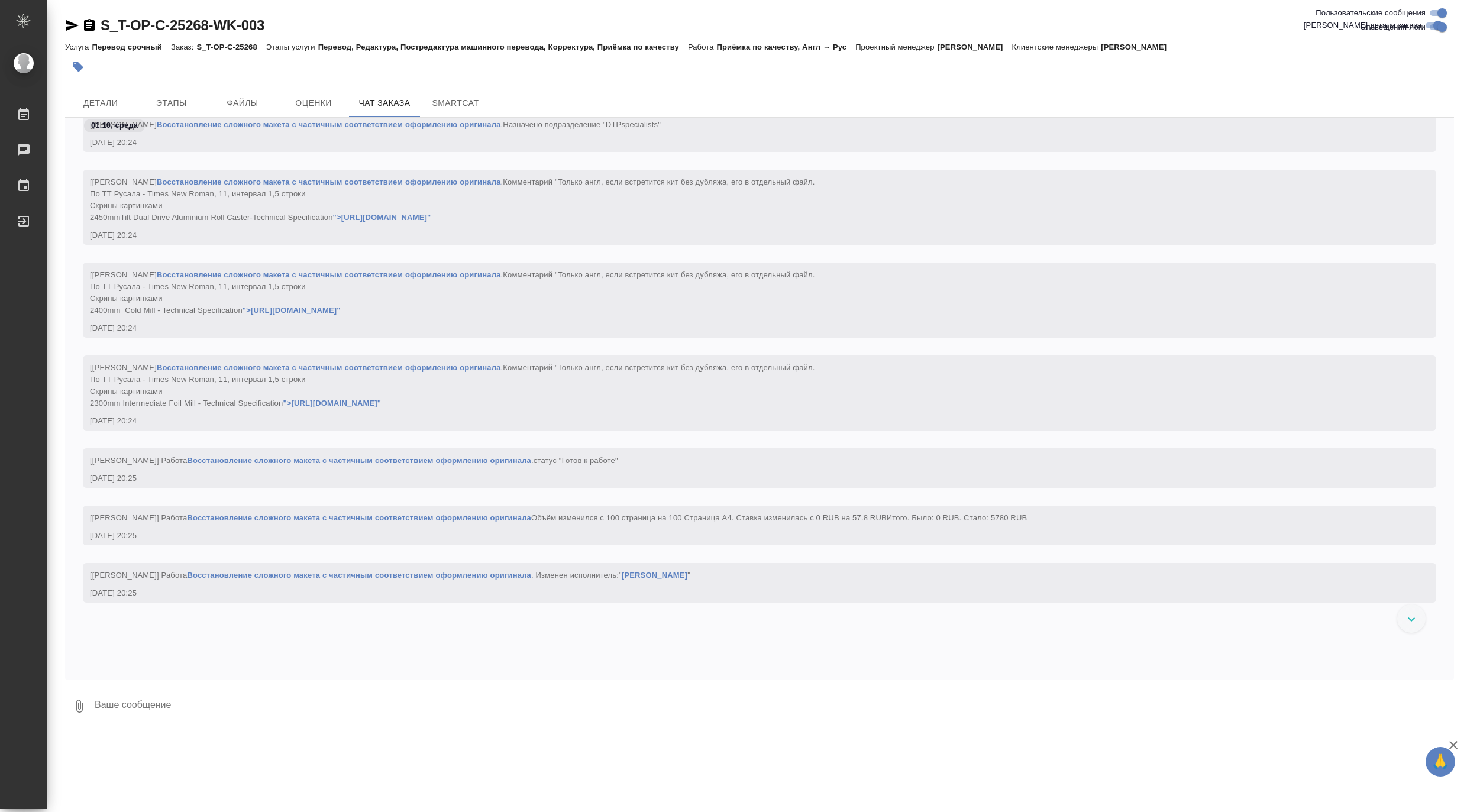
scroll to position [4819, 0]
